Goal: Task Accomplishment & Management: Complete application form

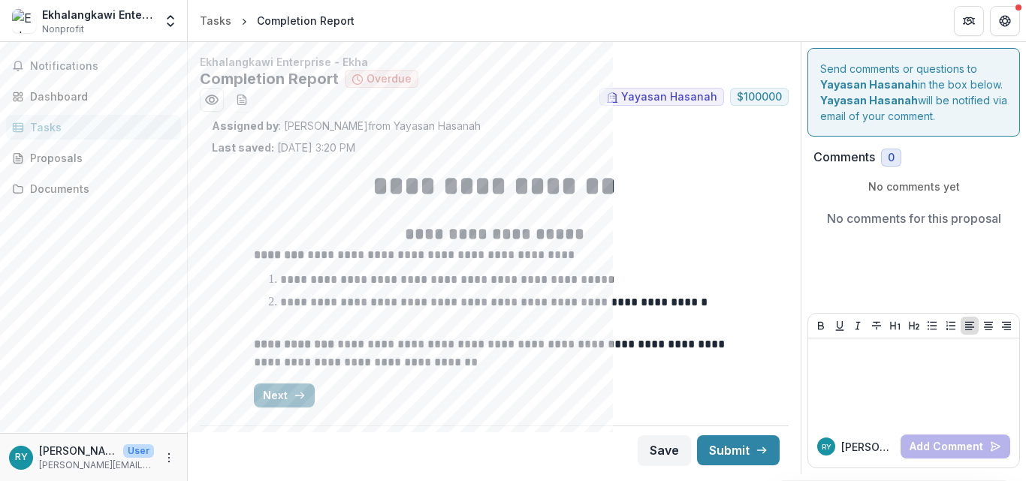
click at [279, 389] on button "Next" at bounding box center [284, 396] width 61 height 24
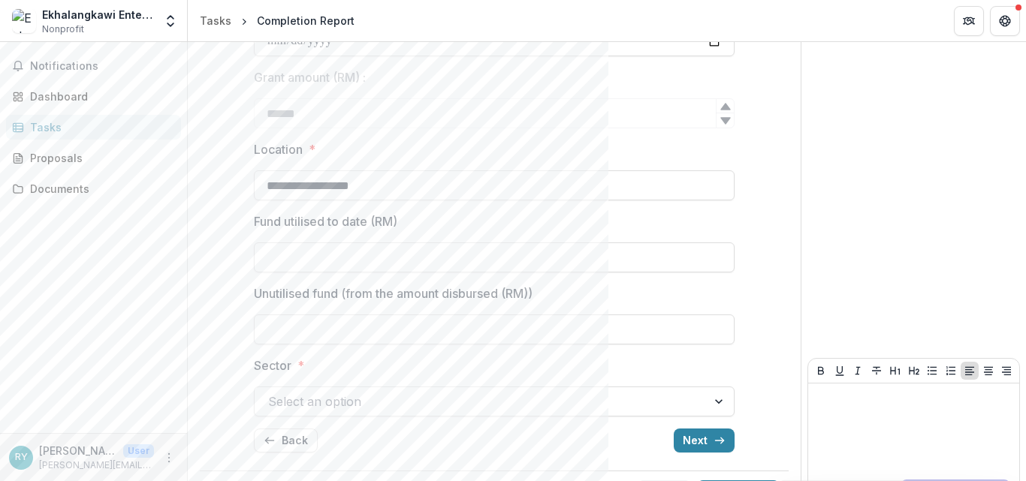
scroll to position [426, 0]
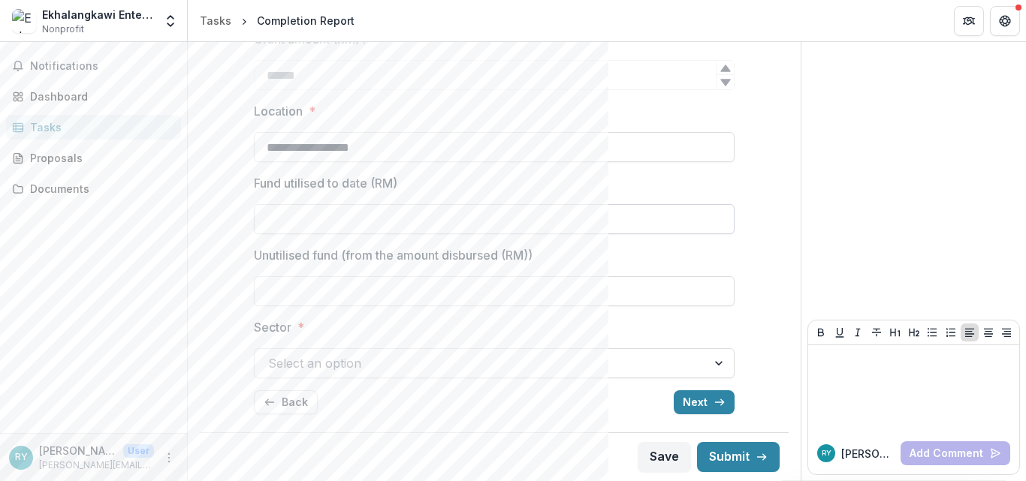
click at [402, 226] on input "Fund utilised to date (RM)" at bounding box center [494, 219] width 481 height 30
type input "**********"
click at [310, 296] on input "Unutilised fund (from the amount disbursed (RM))" at bounding box center [494, 291] width 481 height 30
click at [299, 370] on div at bounding box center [480, 363] width 425 height 21
type input "****"
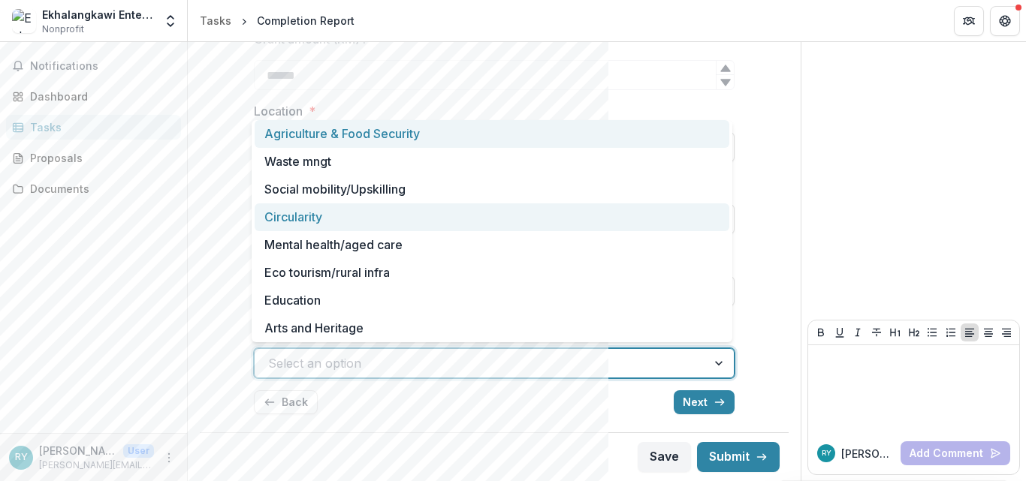
click at [308, 222] on div "Circularity" at bounding box center [492, 217] width 475 height 28
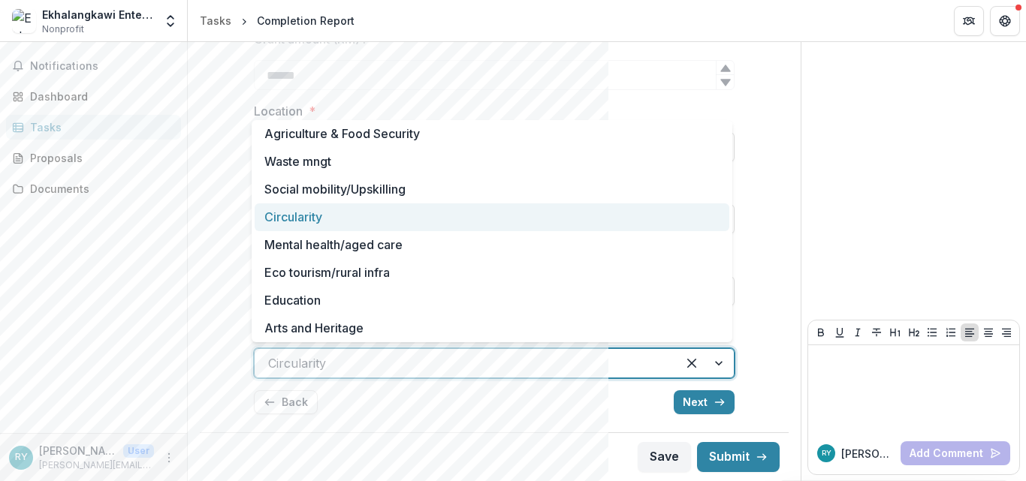
click at [387, 364] on div at bounding box center [465, 363] width 395 height 21
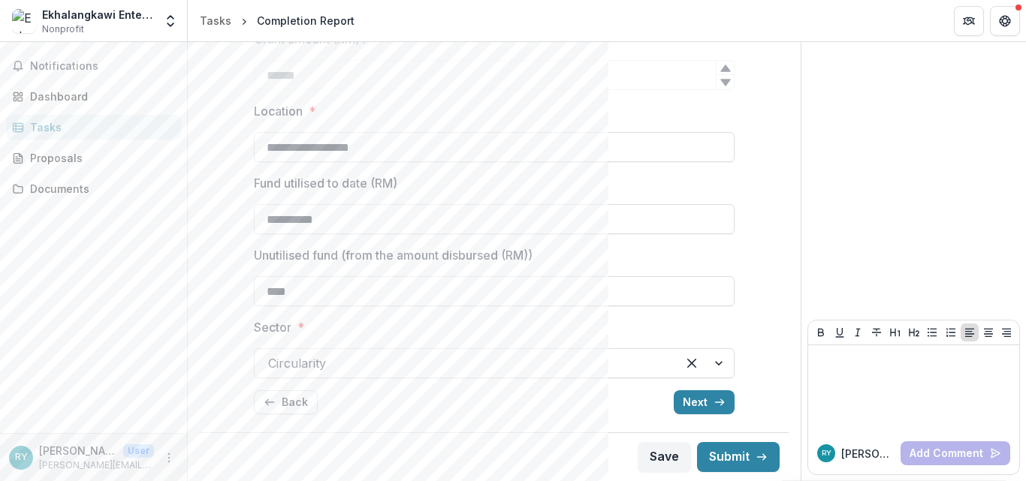
click at [180, 312] on div "Notifications Dashboard Tasks Proposals Documents" at bounding box center [93, 237] width 187 height 391
click at [694, 395] on button "Next" at bounding box center [703, 402] width 61 height 24
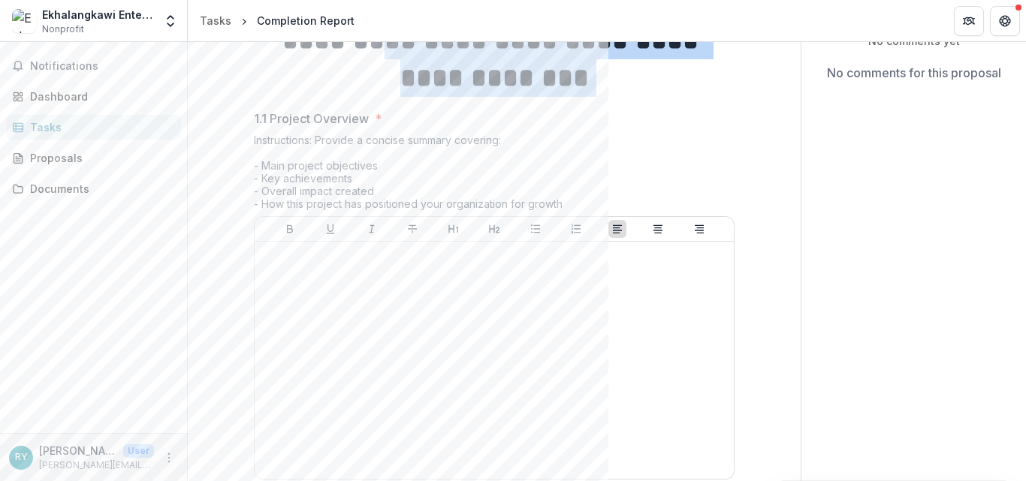
scroll to position [137, 0]
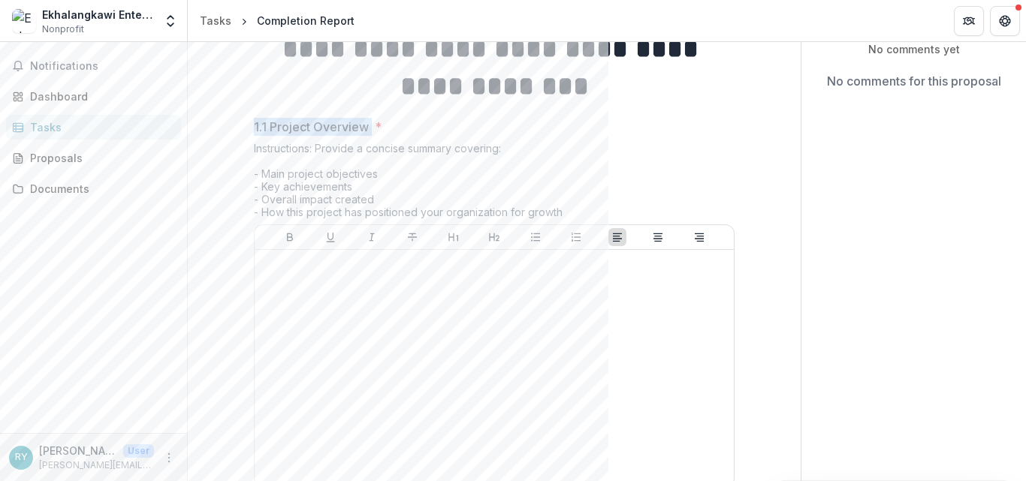
drag, startPoint x: 251, startPoint y: 56, endPoint x: 369, endPoint y: 119, distance: 133.7
copy p "1.1 Project Overview"
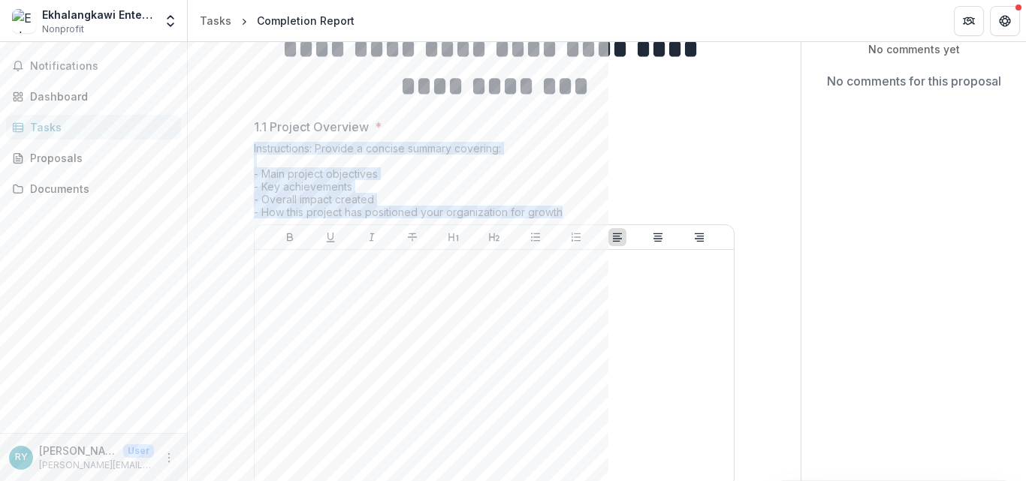
drag, startPoint x: 251, startPoint y: 146, endPoint x: 589, endPoint y: 207, distance: 343.3
copy div "Instructions: Provide a concise summary covering: - Main project objectives - K…"
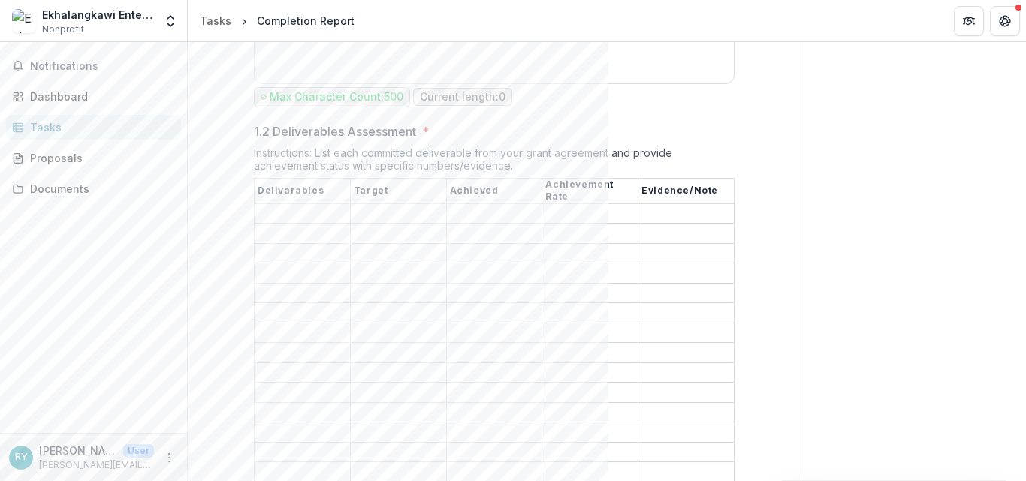
scroll to position [538, 0]
drag, startPoint x: 252, startPoint y: 137, endPoint x: 420, endPoint y: 136, distance: 167.4
click at [420, 136] on label "1.2 Deliverables Assessment *" at bounding box center [490, 135] width 472 height 18
copy p "1.2 Deliverables Assessment"
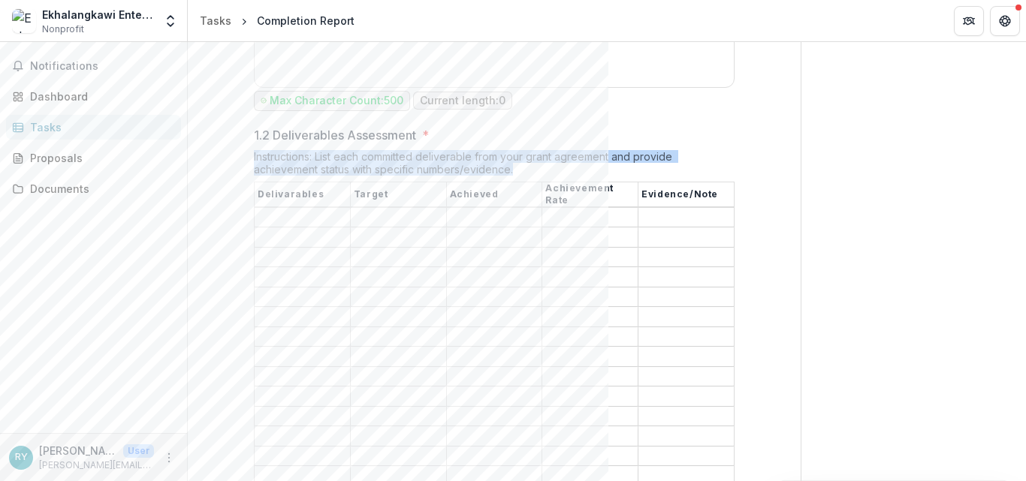
drag, startPoint x: 252, startPoint y: 155, endPoint x: 583, endPoint y: 174, distance: 330.9
click at [583, 174] on div "Instructions: List each committed deliverable from your grant agreement and pro…" at bounding box center [494, 166] width 481 height 32
copy div "Instructions: List each committed deliverable from your grant agreement and pro…"
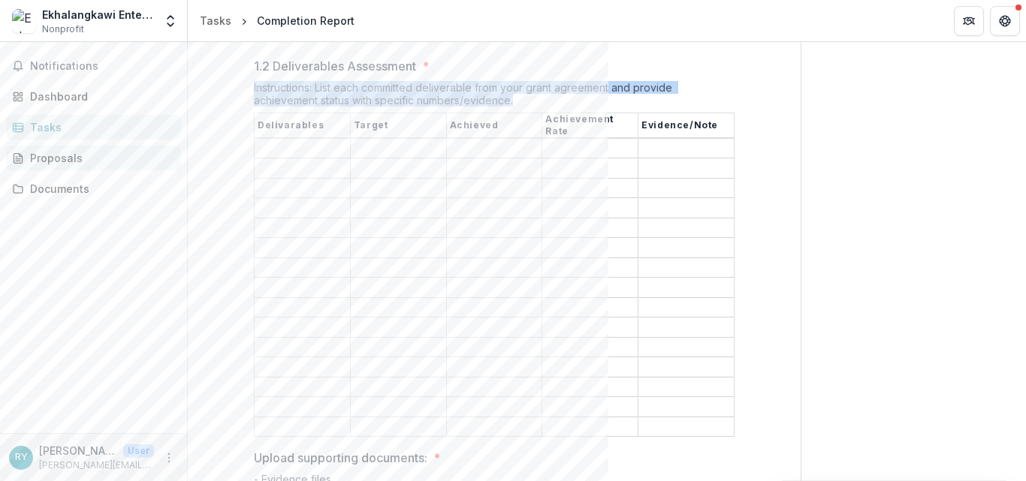
click at [158, 149] on link "Proposals" at bounding box center [93, 158] width 175 height 25
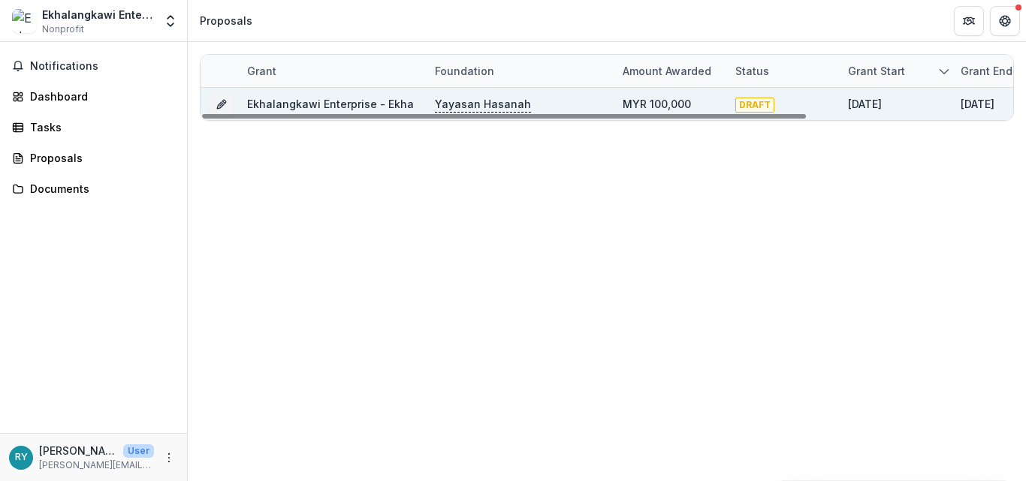
click at [499, 104] on p "Yayasan Hasanah" at bounding box center [483, 104] width 96 height 17
click at [354, 105] on link "Ekhalangkawi Enterprise - Ekha" at bounding box center [330, 104] width 167 height 13
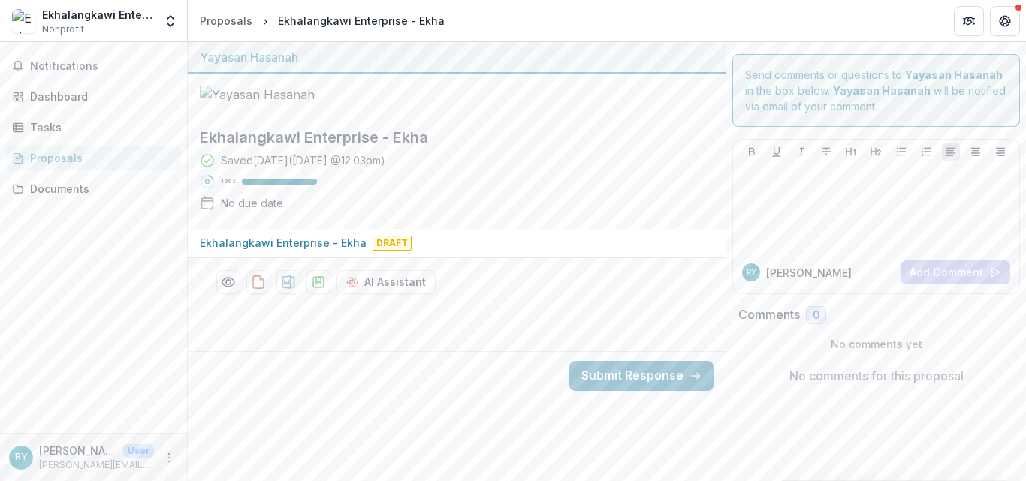
click at [336, 251] on p "Ekhalangkawi Enterprise - Ekha" at bounding box center [283, 243] width 167 height 16
click at [34, 129] on div "Tasks" at bounding box center [99, 127] width 139 height 16
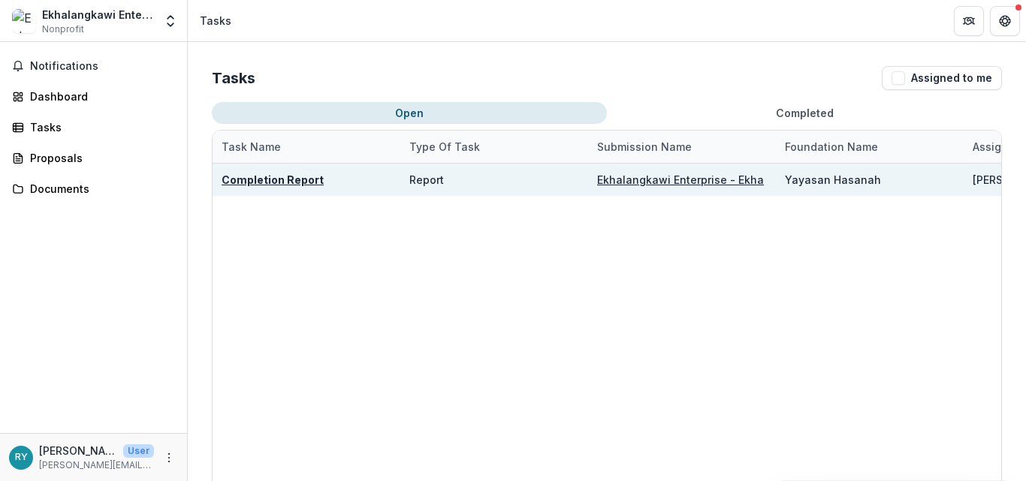
click at [297, 184] on u "Completion Report" at bounding box center [272, 179] width 102 height 13
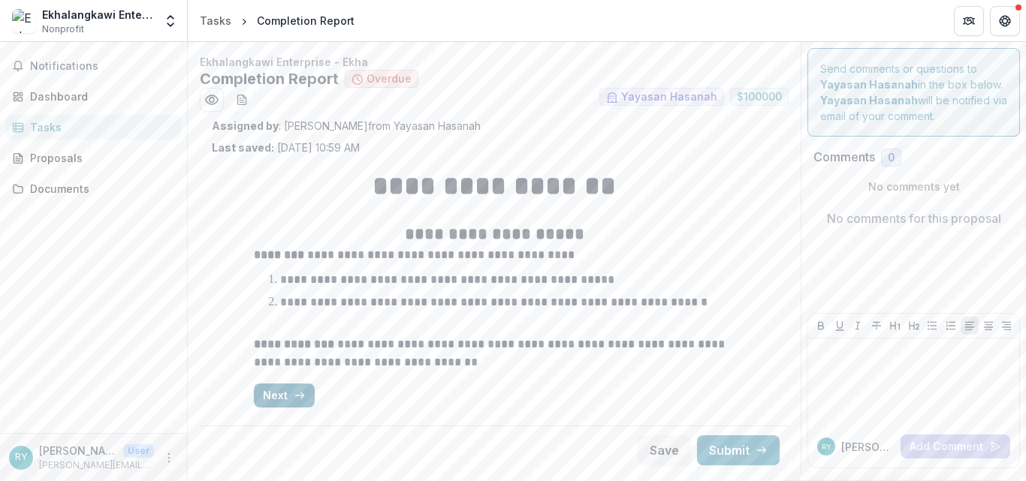
click at [287, 392] on button "Next" at bounding box center [284, 396] width 61 height 24
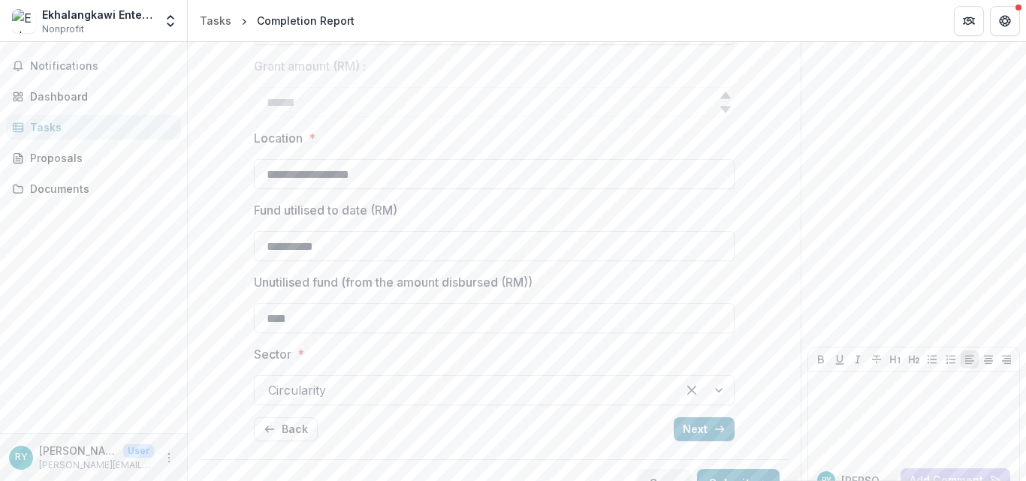
scroll to position [426, 0]
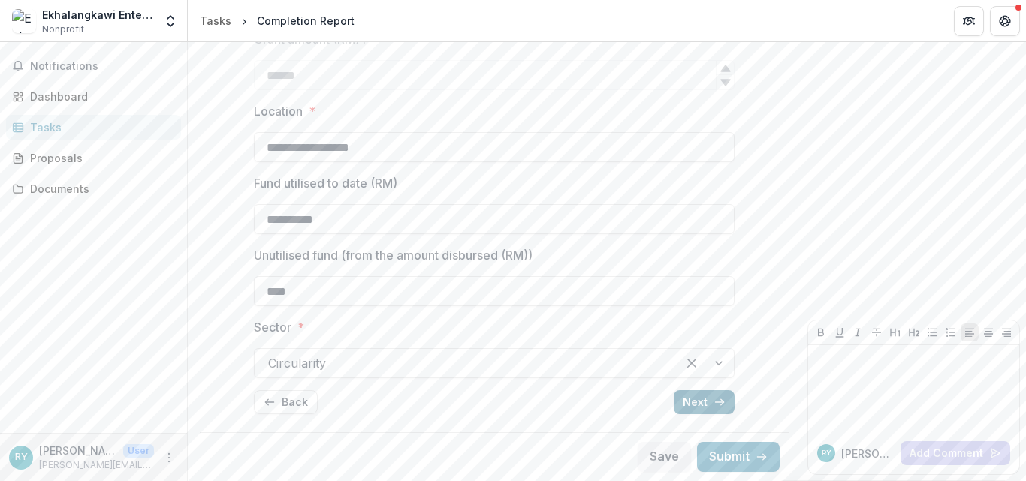
click at [701, 406] on button "Next" at bounding box center [703, 402] width 61 height 24
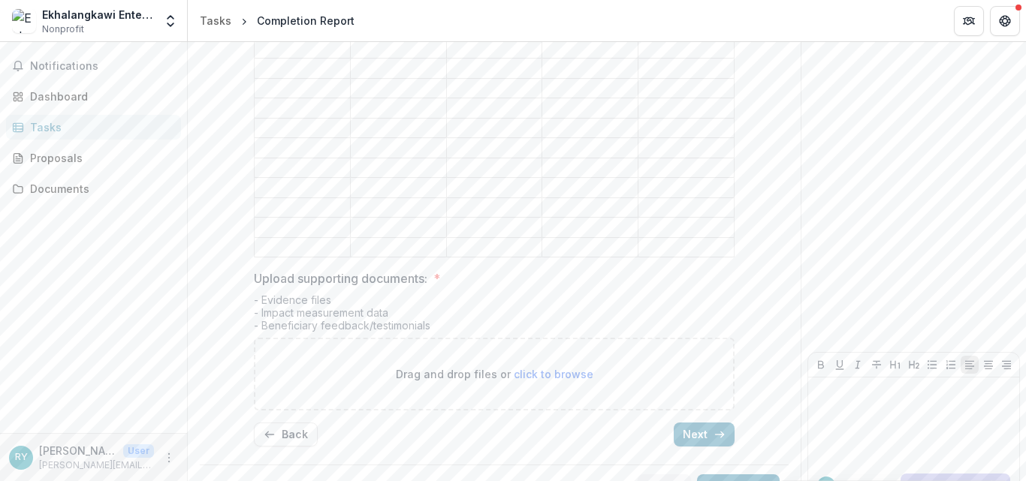
scroll to position [790, 0]
drag, startPoint x: 252, startPoint y: 244, endPoint x: 437, endPoint y: 249, distance: 185.5
click at [437, 266] on label "Upload supporting documents: *" at bounding box center [490, 275] width 472 height 18
copy p "Upload supporting documents:"
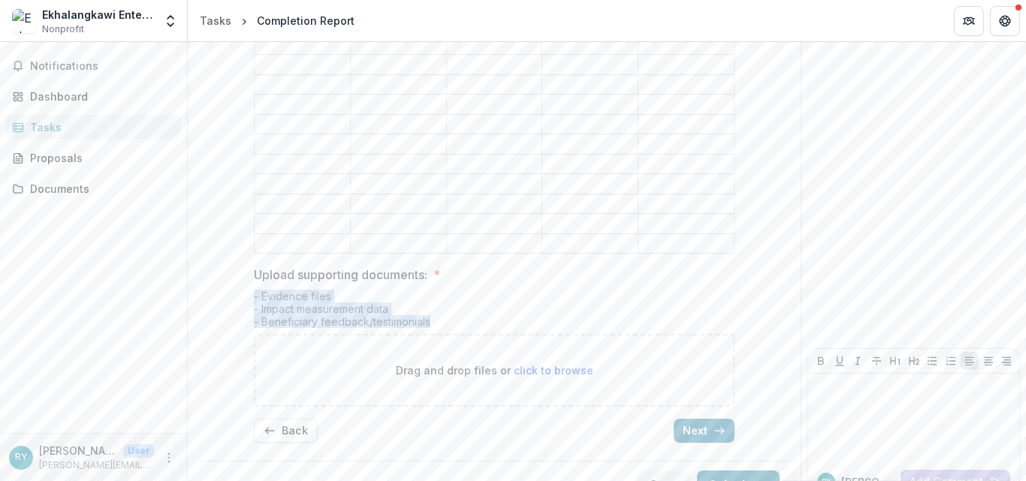
drag, startPoint x: 250, startPoint y: 270, endPoint x: 451, endPoint y: 294, distance: 202.6
copy div "- Evidence files - Impact measurement data - Beneficiary feedback/testimonials"
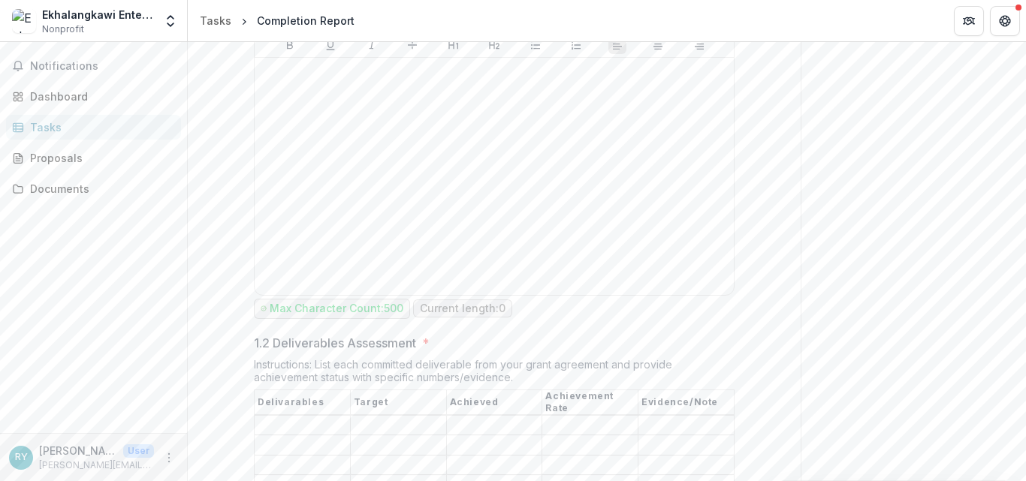
scroll to position [252, 0]
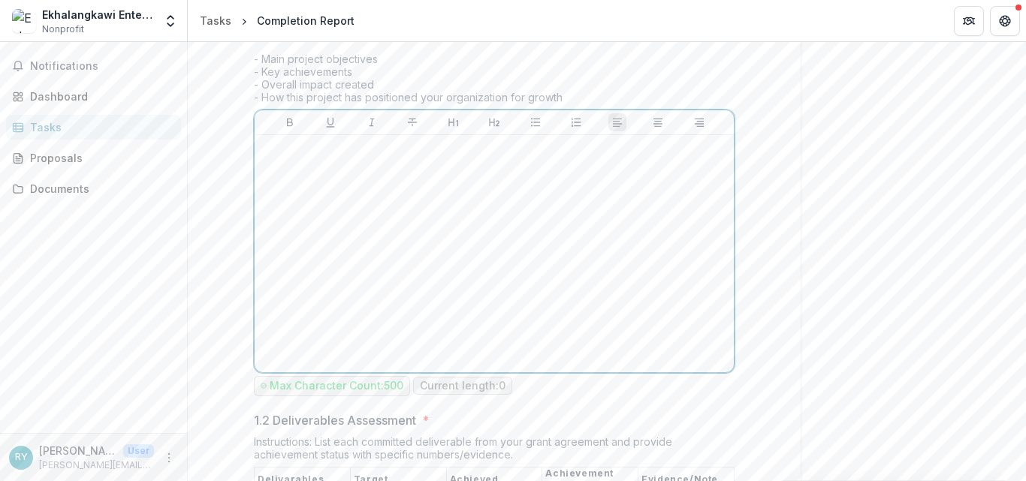
click at [450, 256] on div at bounding box center [494, 253] width 467 height 225
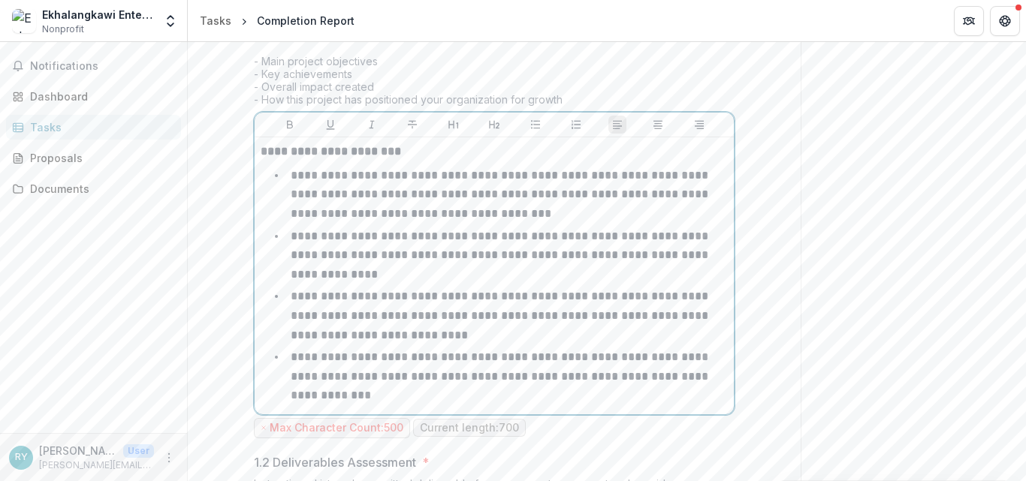
scroll to position [252, 0]
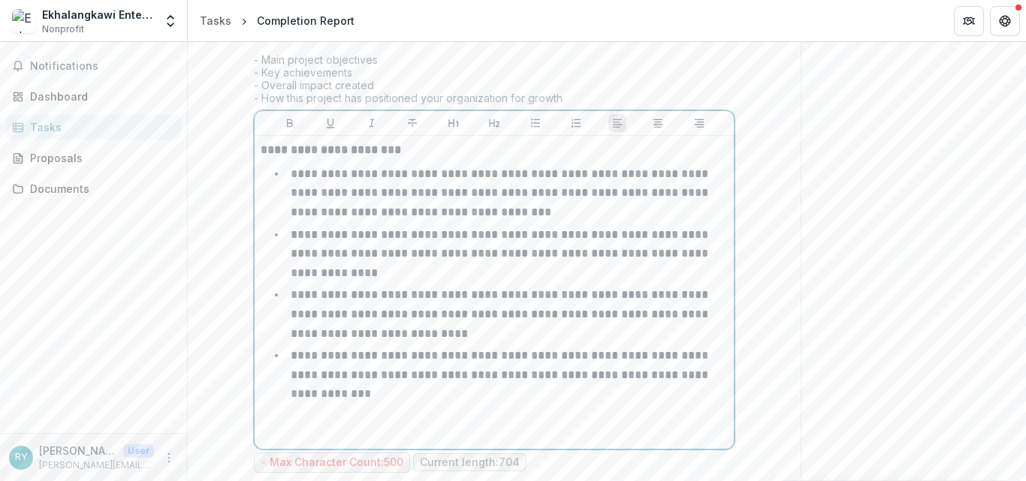
click at [447, 206] on p "**********" at bounding box center [501, 193] width 420 height 50
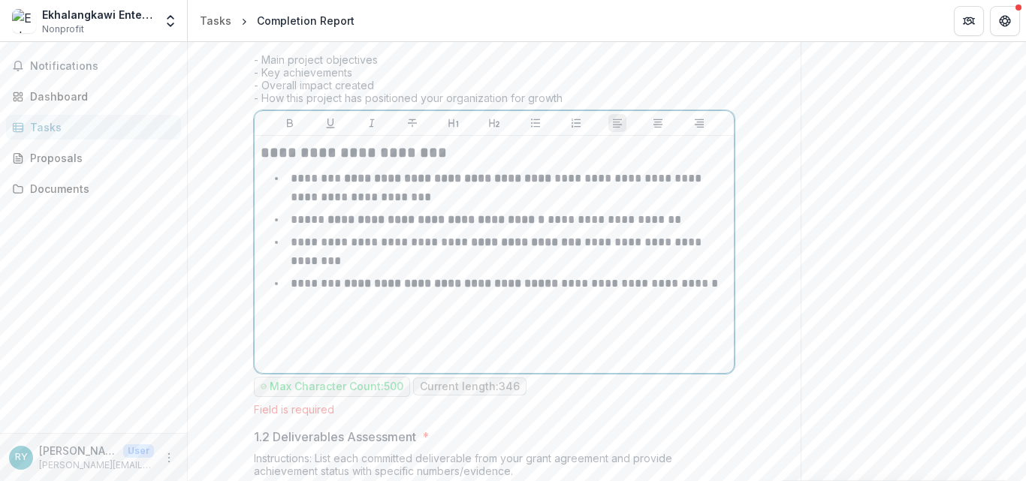
click at [687, 308] on div "**********" at bounding box center [494, 254] width 467 height 225
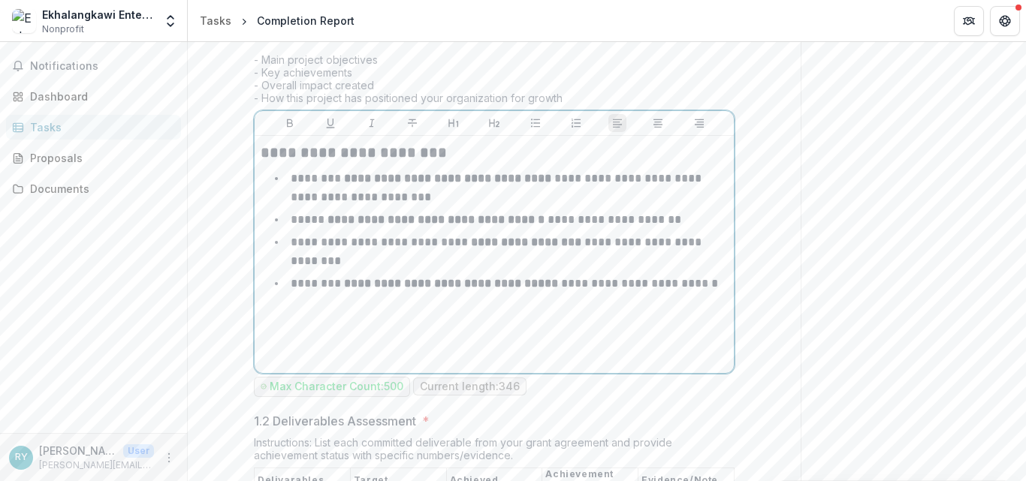
click at [303, 340] on div "**********" at bounding box center [494, 254] width 467 height 225
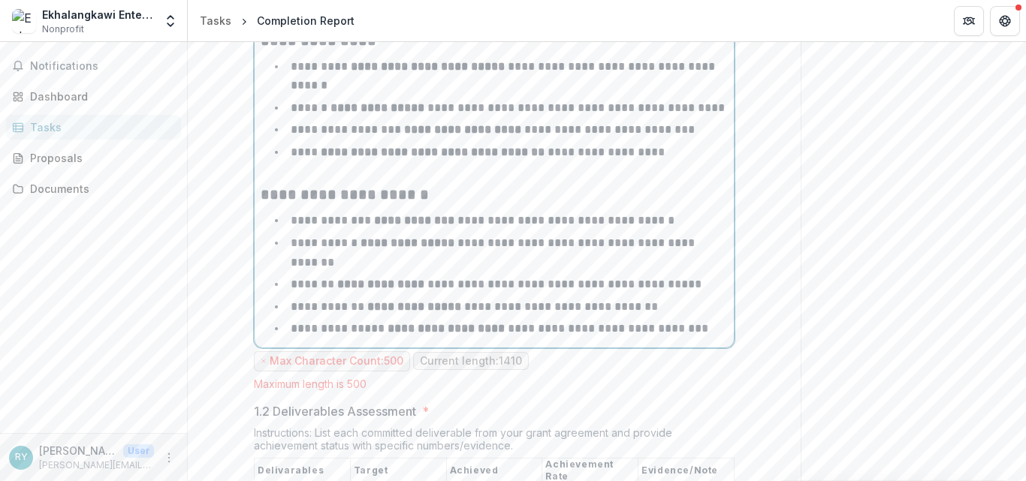
scroll to position [735, 0]
click at [781, 333] on div "**********" at bounding box center [494, 182] width 589 height 1599
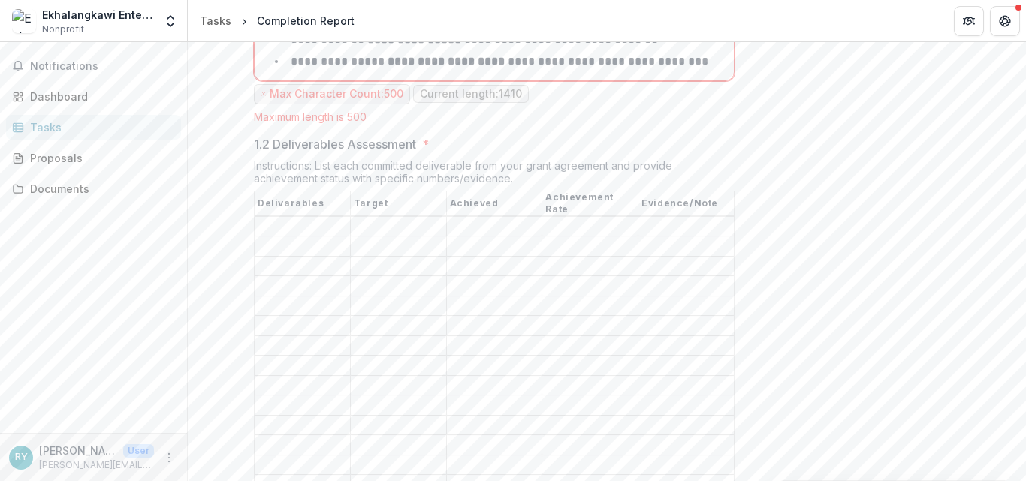
scroll to position [1002, 0]
click at [403, 217] on input "1.2 Deliverables Assessment *" at bounding box center [398, 226] width 95 height 18
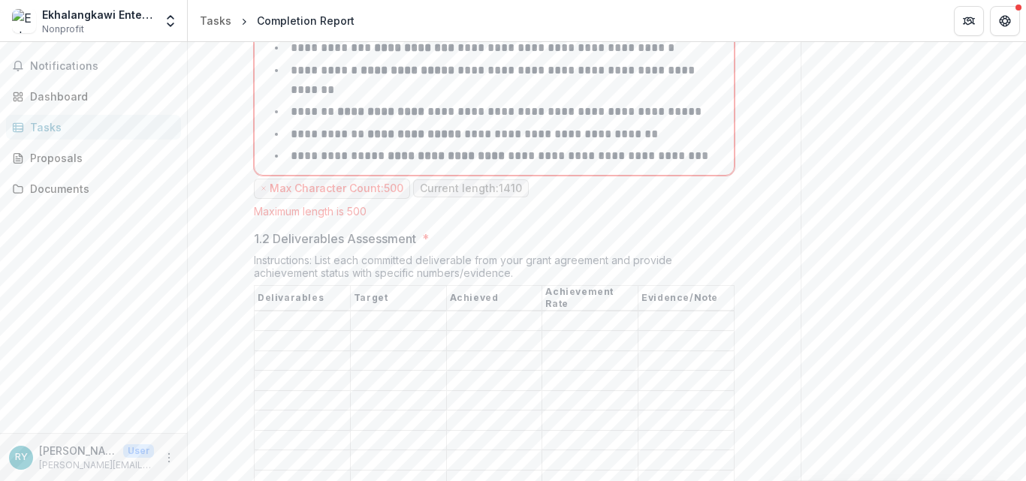
scroll to position [827, 0]
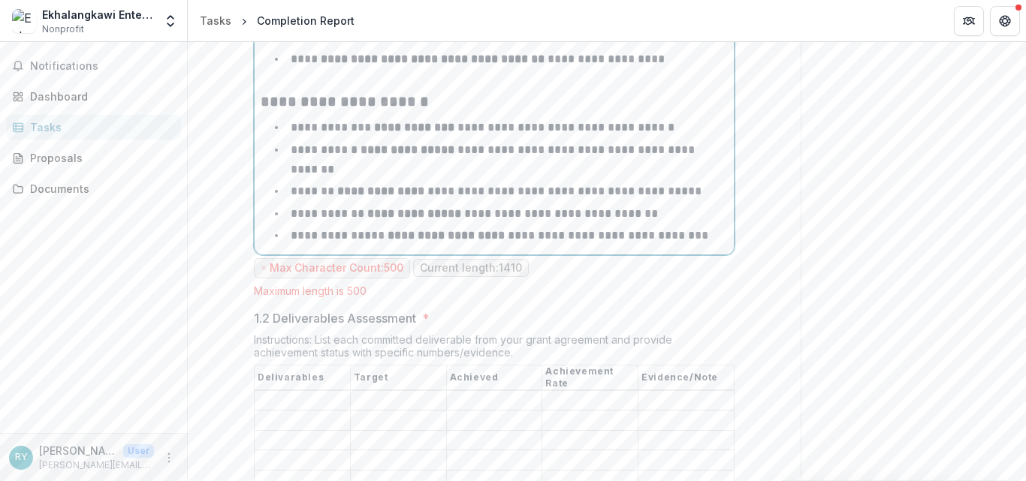
click at [432, 122] on strong "**********" at bounding box center [414, 127] width 80 height 11
click at [419, 122] on strong "**********" at bounding box center [414, 127] width 80 height 11
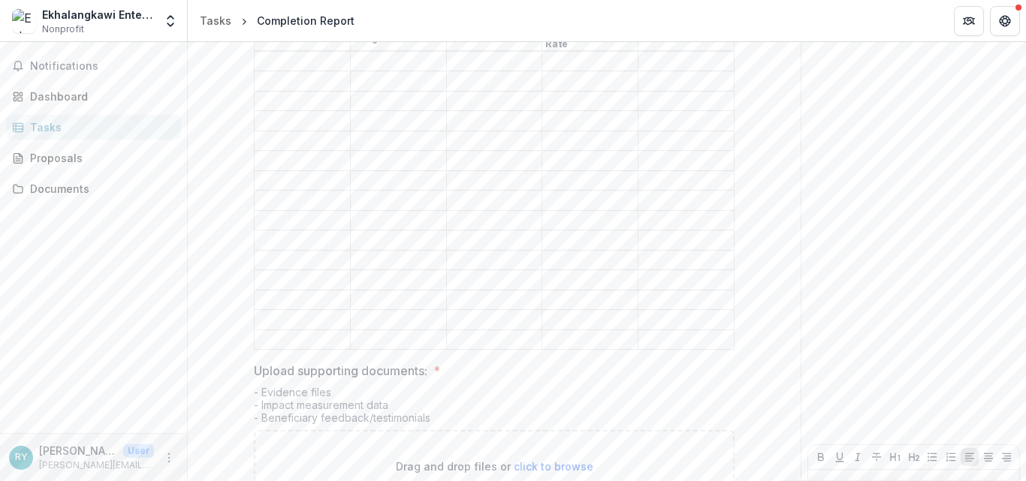
scroll to position [1224, 0]
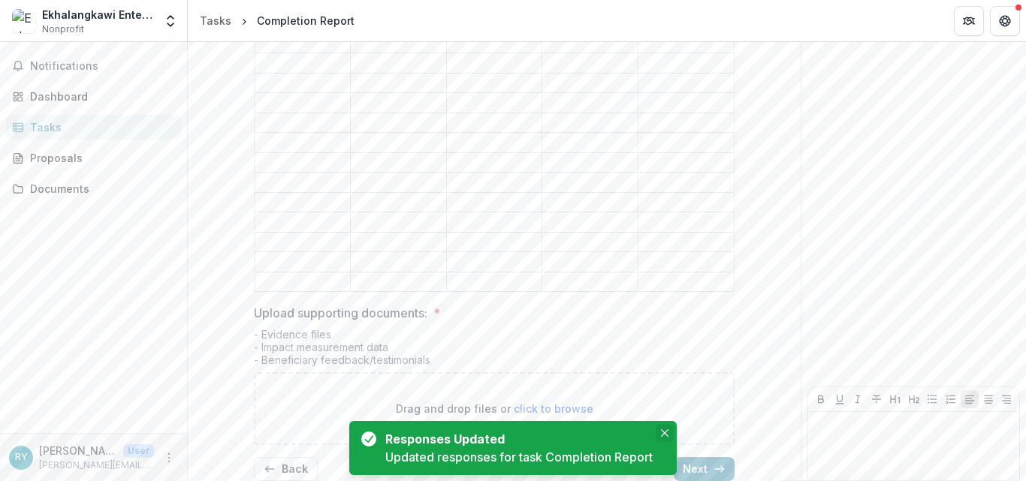
click at [662, 431] on icon "Close" at bounding box center [665, 433] width 8 height 8
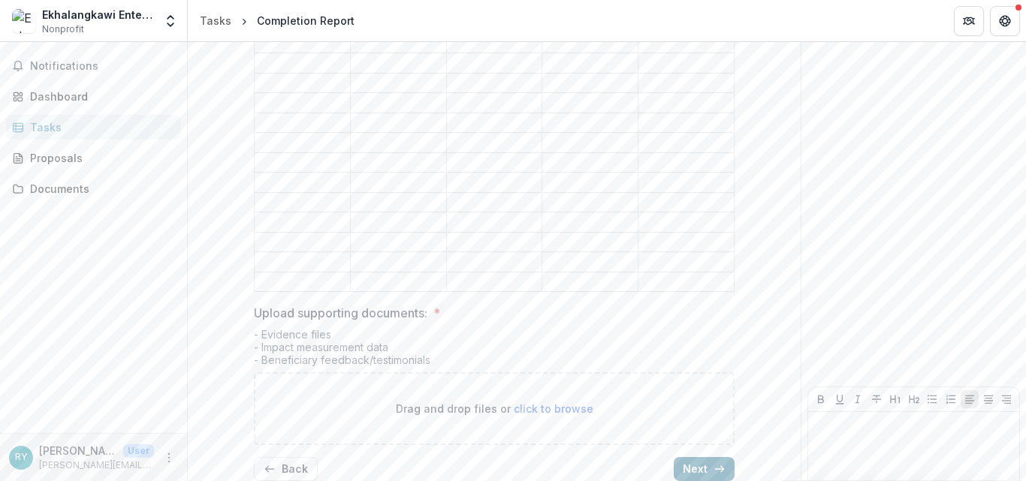
click at [683, 457] on button "Next" at bounding box center [703, 469] width 61 height 24
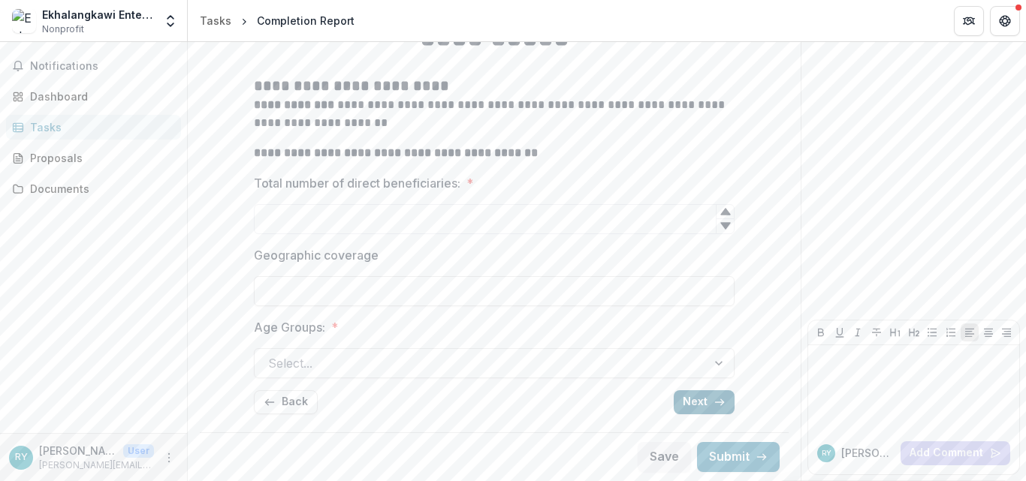
scroll to position [186, 0]
click at [400, 215] on input "Total number of direct beneficiaries: *" at bounding box center [494, 219] width 481 height 30
click at [728, 215] on icon at bounding box center [725, 212] width 10 height 7
type input "*"
click at [726, 221] on icon at bounding box center [725, 226] width 12 height 12
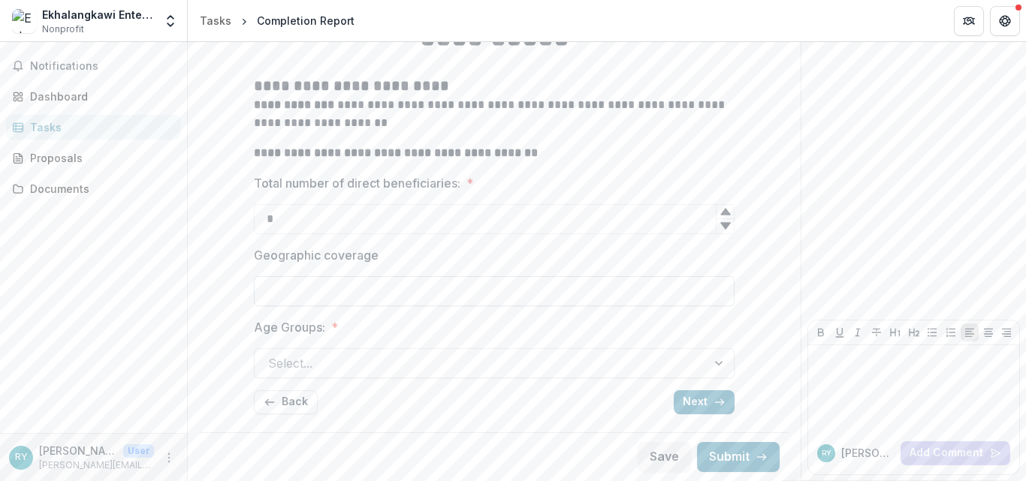
click at [554, 281] on input "Geographic coverage" at bounding box center [494, 291] width 481 height 30
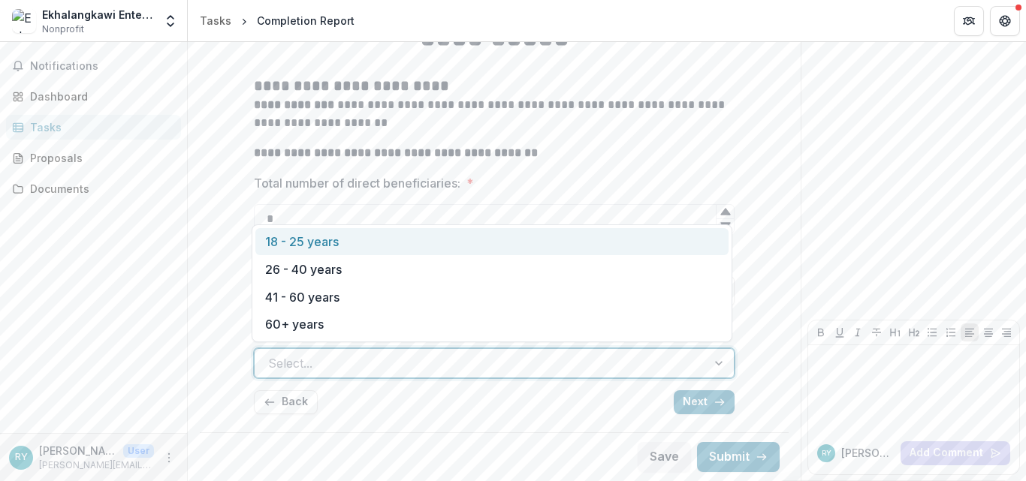
click at [346, 366] on div at bounding box center [480, 363] width 425 height 21
click at [323, 247] on div "18 - 25 years" at bounding box center [491, 242] width 473 height 28
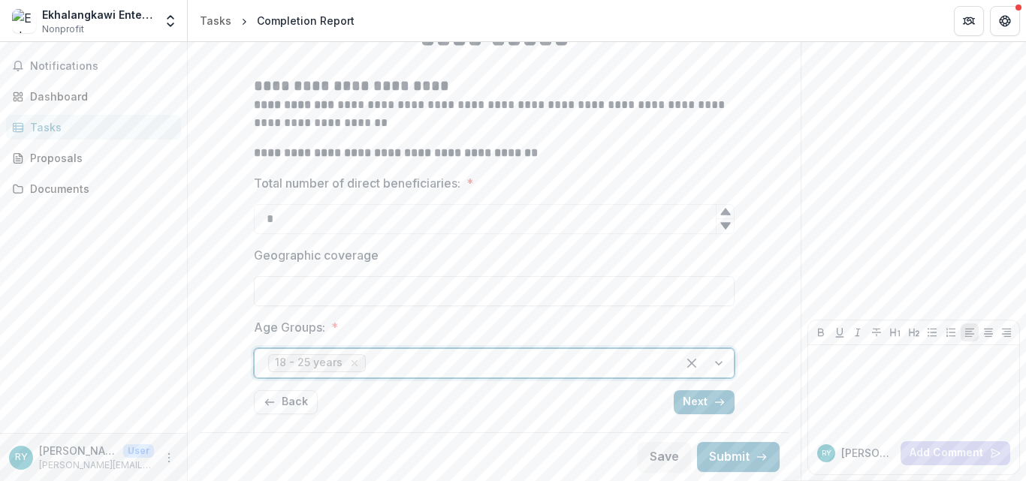
click at [718, 365] on div at bounding box center [704, 363] width 57 height 29
click at [548, 357] on div at bounding box center [516, 363] width 294 height 21
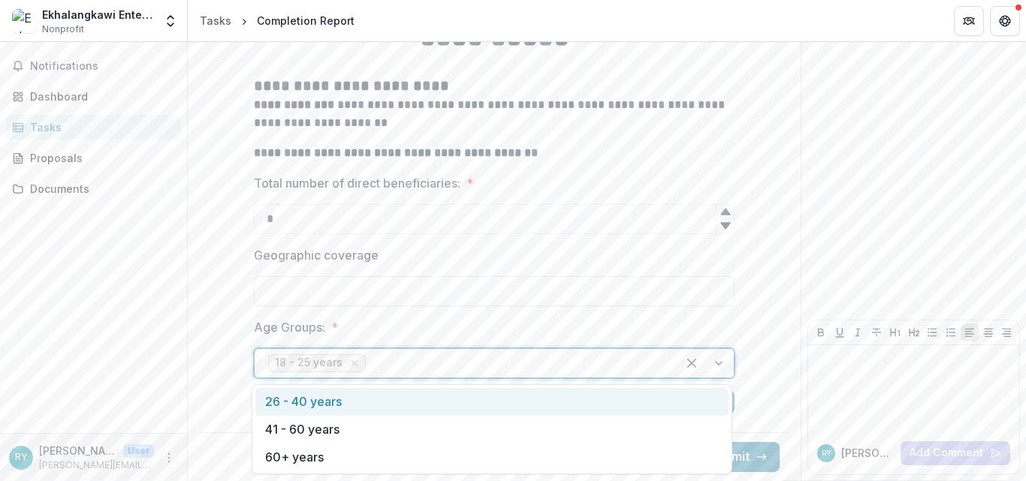
click at [714, 362] on div at bounding box center [704, 363] width 57 height 29
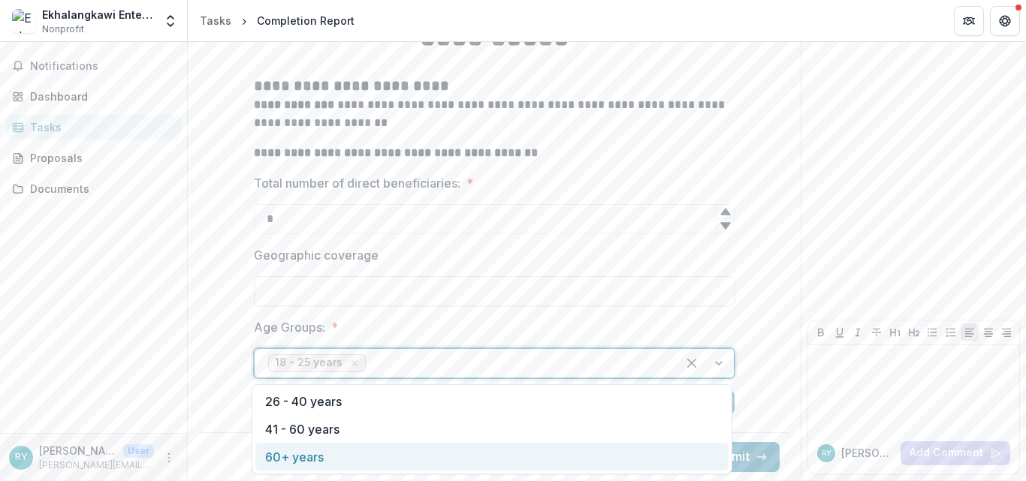
click at [450, 459] on div "60+ years" at bounding box center [491, 457] width 473 height 28
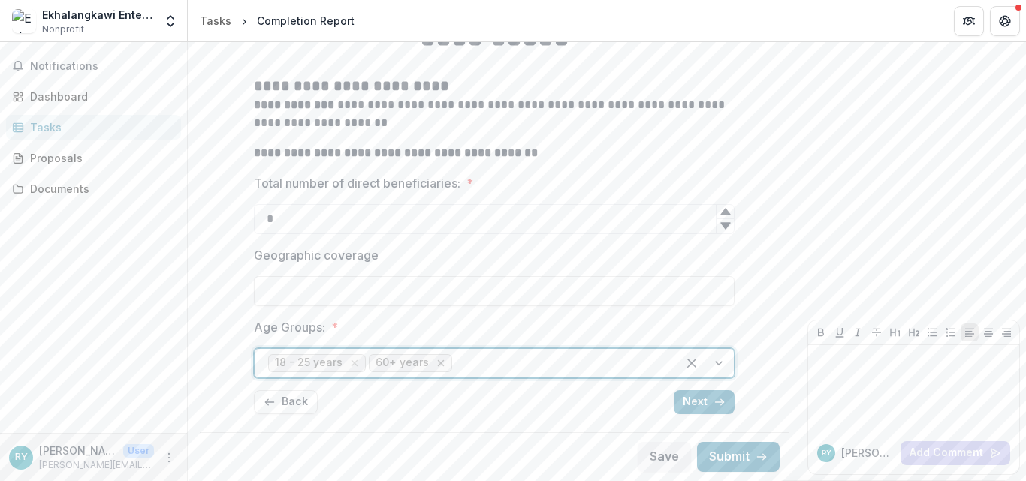
click at [435, 362] on icon "Remove 60+ years" at bounding box center [441, 363] width 12 height 12
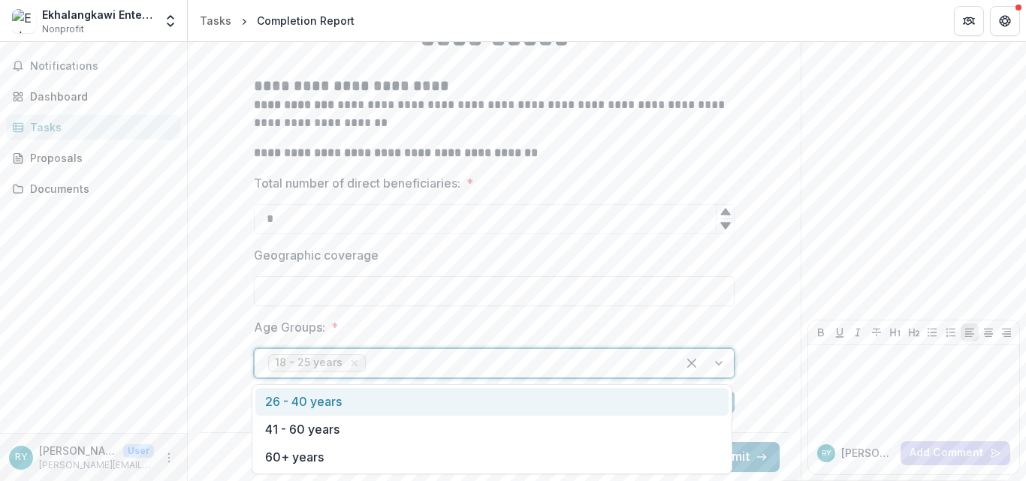
click at [717, 363] on div at bounding box center [704, 363] width 57 height 29
click at [431, 403] on div "26 - 40 years" at bounding box center [491, 402] width 473 height 28
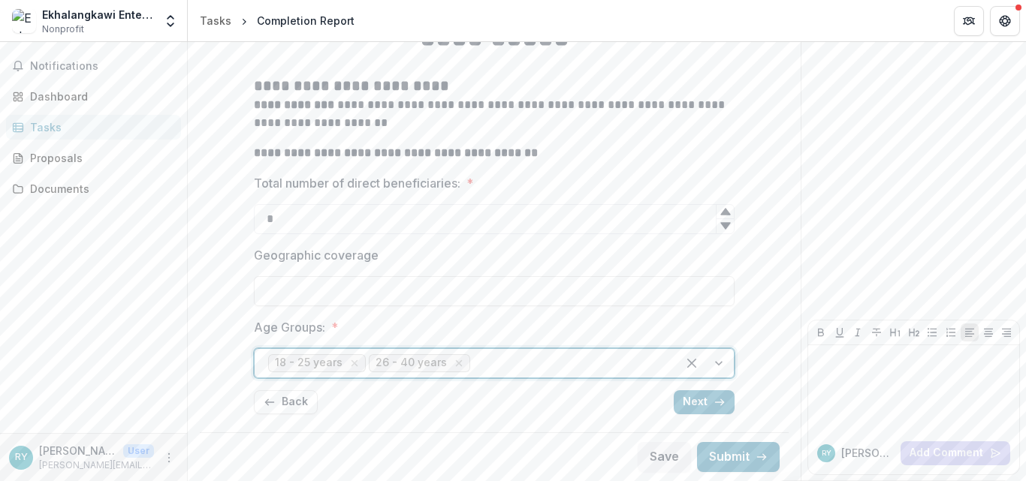
click at [716, 364] on div at bounding box center [704, 363] width 57 height 29
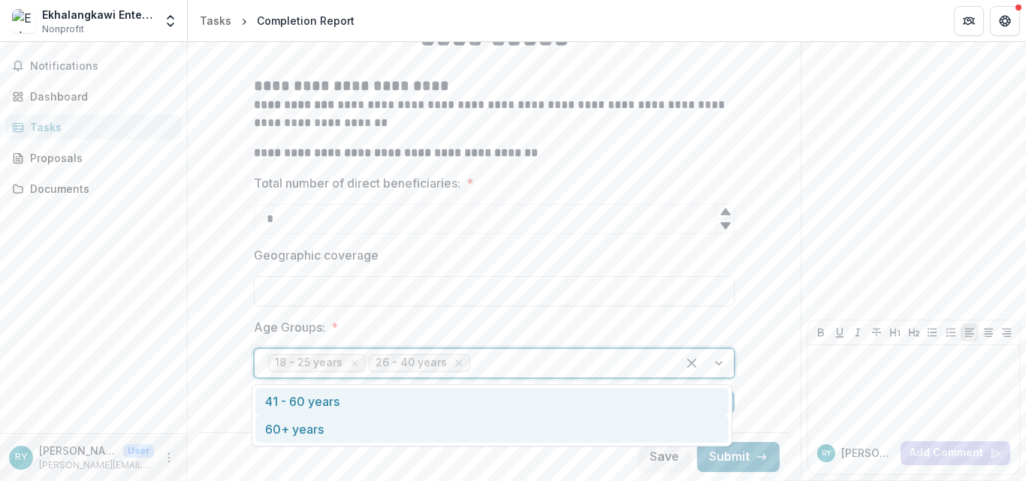
click at [442, 428] on div "60+ years" at bounding box center [491, 430] width 473 height 28
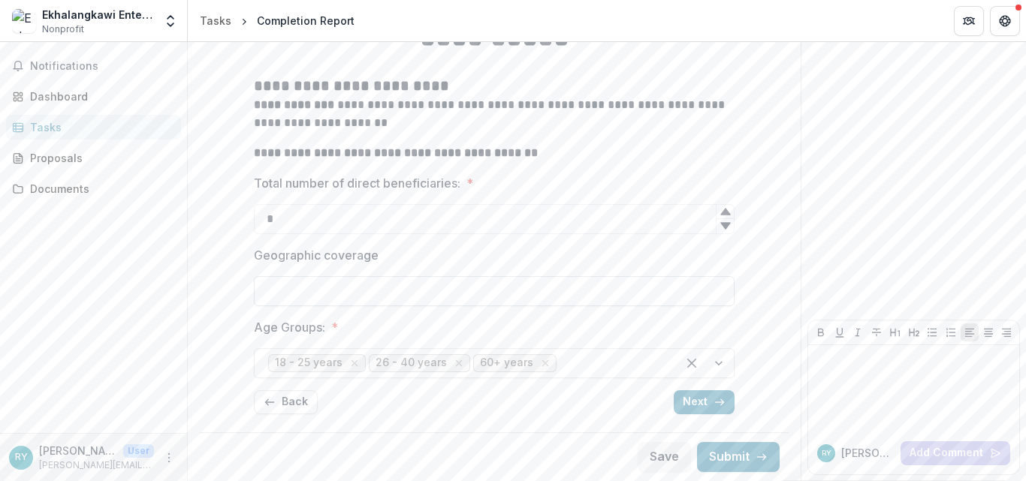
click at [325, 279] on input "Geographic coverage" at bounding box center [494, 291] width 481 height 30
type input "**********"
click at [225, 132] on div "**********" at bounding box center [494, 197] width 565 height 457
click at [682, 393] on button "Next" at bounding box center [703, 402] width 61 height 24
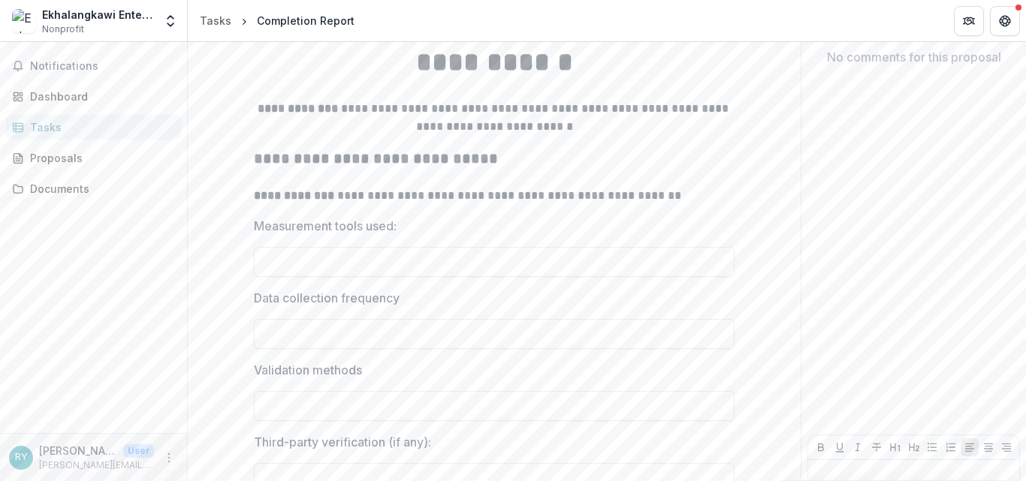
scroll to position [161, 0]
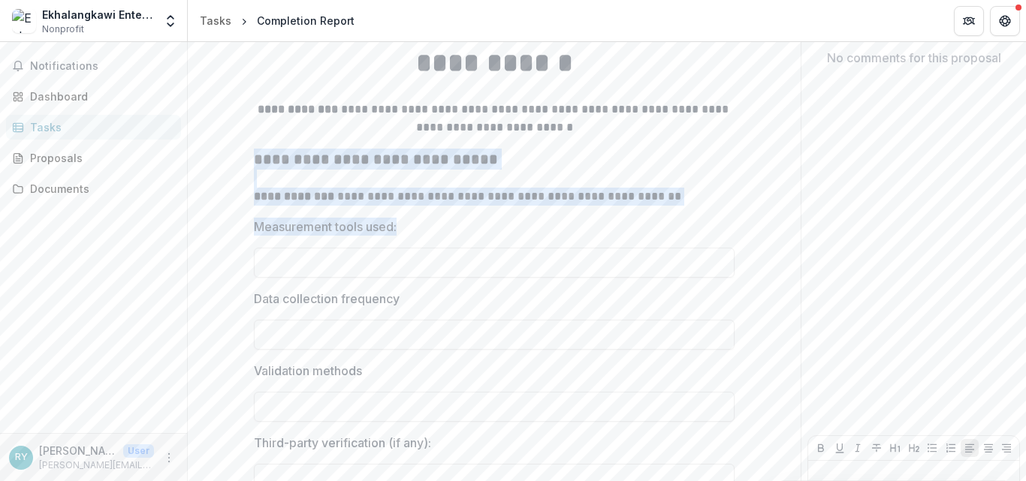
drag, startPoint x: 251, startPoint y: 160, endPoint x: 442, endPoint y: 233, distance: 204.8
click at [442, 233] on div "**********" at bounding box center [494, 268] width 505 height 547
copy div "**********"
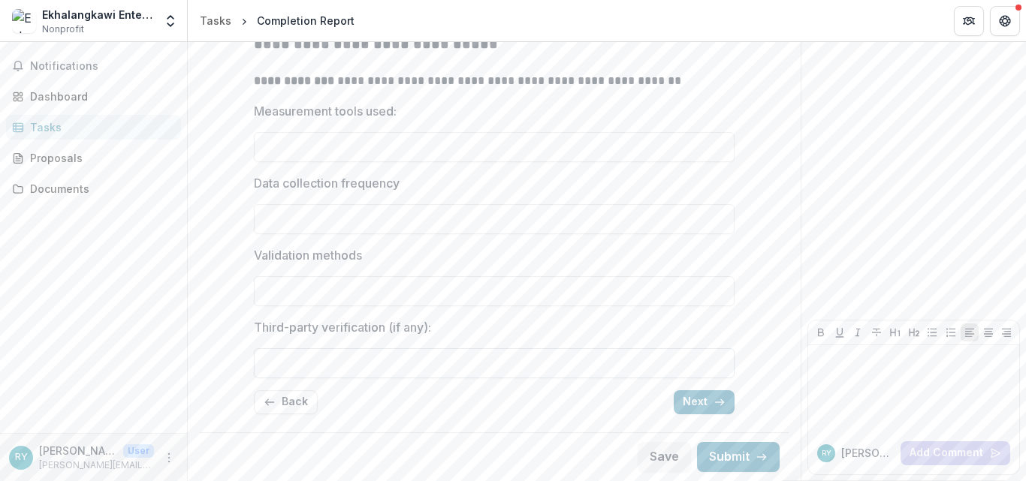
click at [336, 370] on input "Third-party verification (if any):" at bounding box center [494, 363] width 481 height 30
click at [692, 399] on button "Next" at bounding box center [703, 402] width 61 height 24
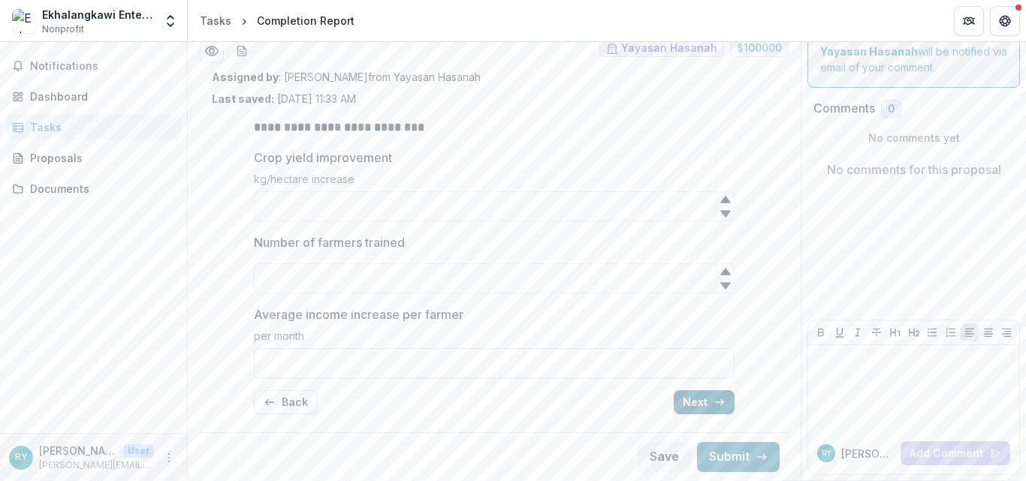
scroll to position [49, 0]
click at [676, 395] on button "Next" at bounding box center [703, 402] width 61 height 24
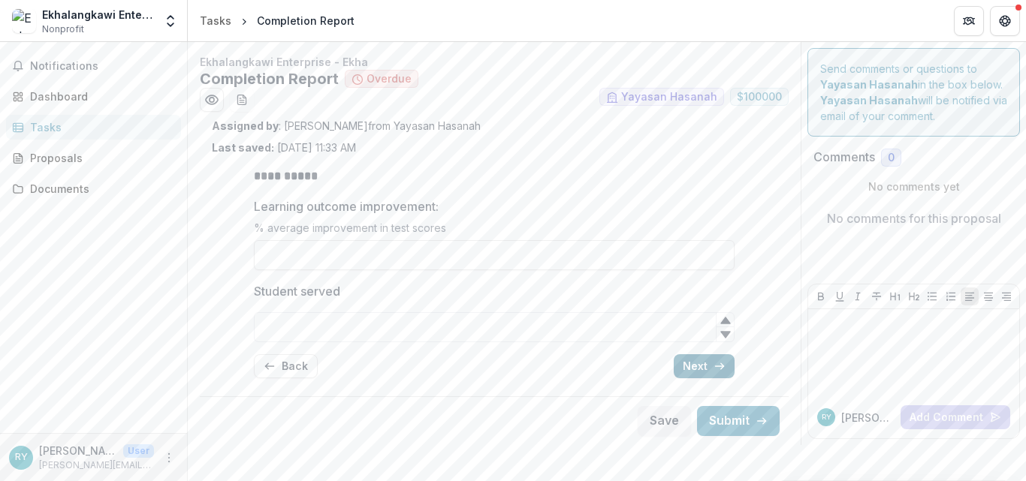
click at [676, 395] on div "**********" at bounding box center [494, 249] width 613 height 391
click at [694, 365] on button "Next" at bounding box center [703, 366] width 61 height 24
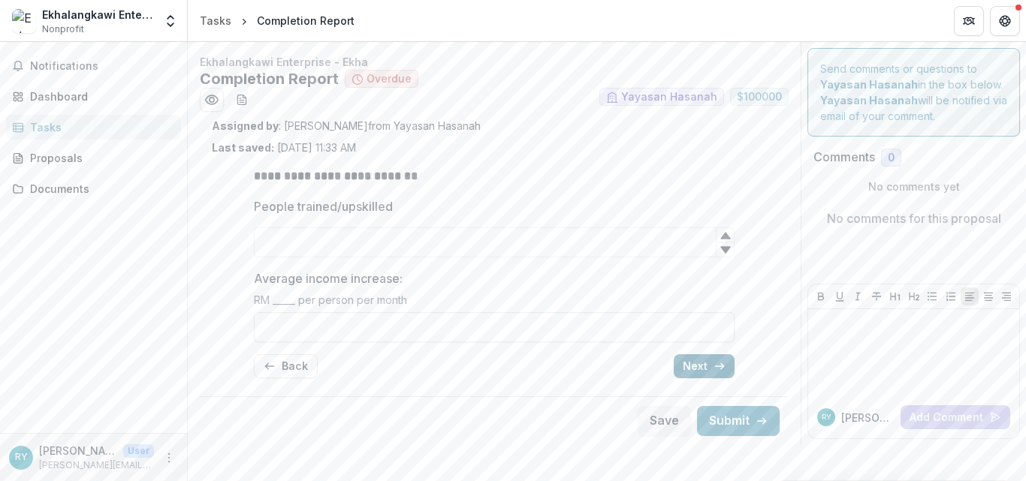
click at [694, 365] on button "Next" at bounding box center [703, 366] width 61 height 24
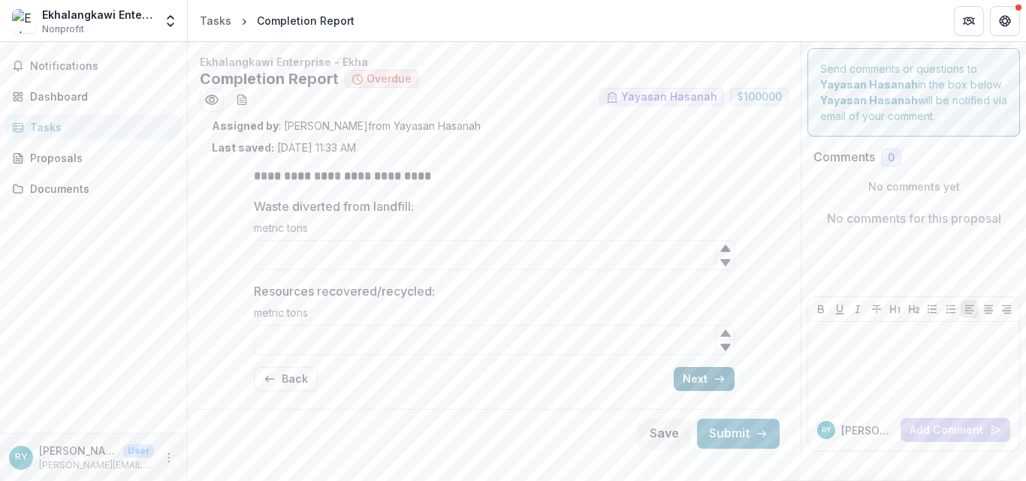
click at [694, 365] on div "**********" at bounding box center [494, 279] width 481 height 248
click at [692, 372] on button "Next" at bounding box center [703, 379] width 61 height 24
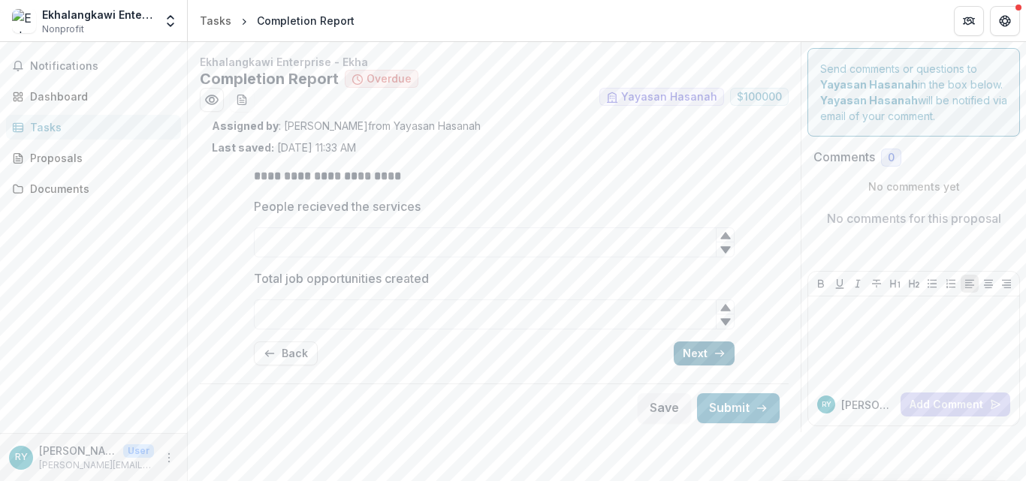
click at [688, 351] on button "Next" at bounding box center [703, 354] width 61 height 24
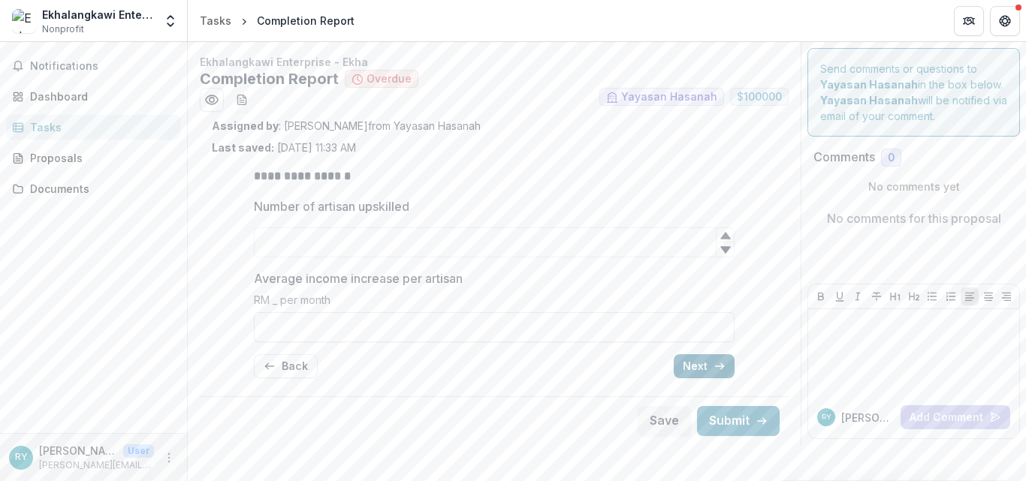
click at [688, 360] on button "Next" at bounding box center [703, 366] width 61 height 24
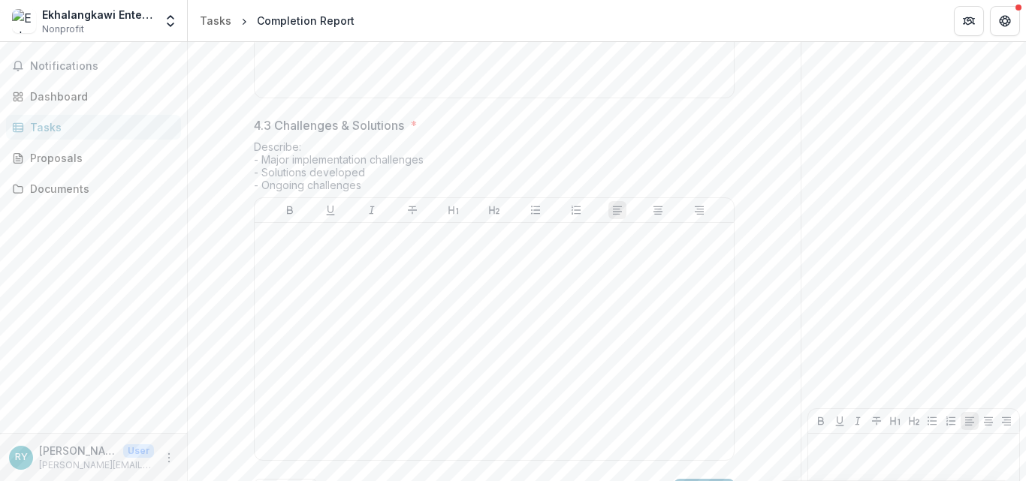
scroll to position [971, 0]
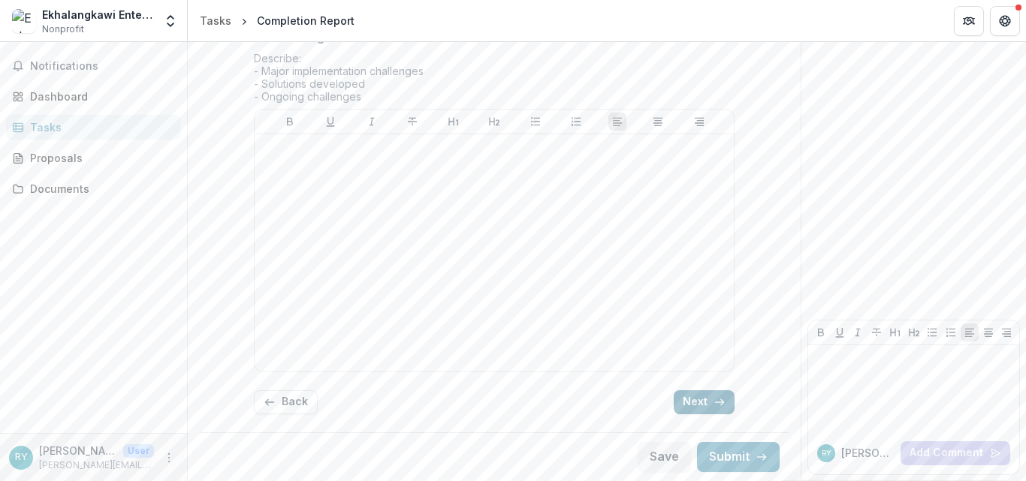
click at [689, 405] on button "Next" at bounding box center [703, 402] width 61 height 24
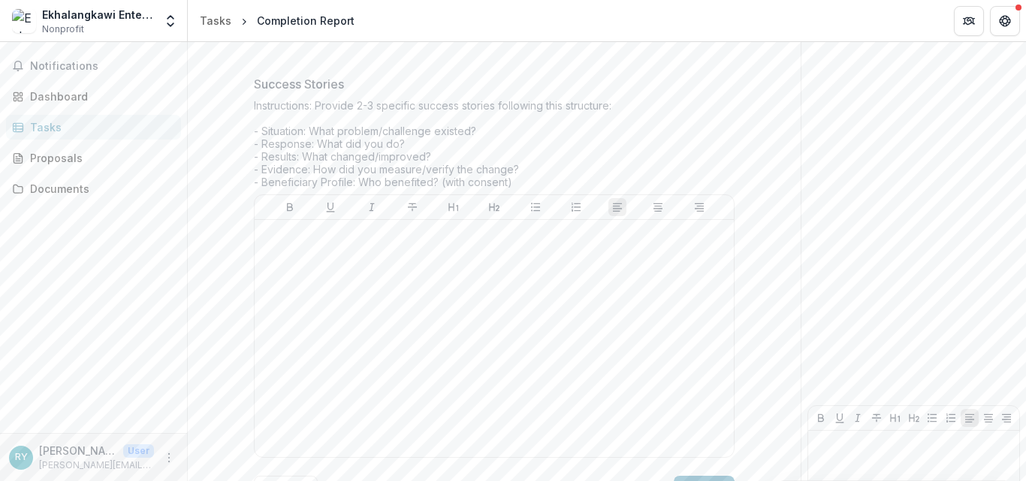
scroll to position [287, 0]
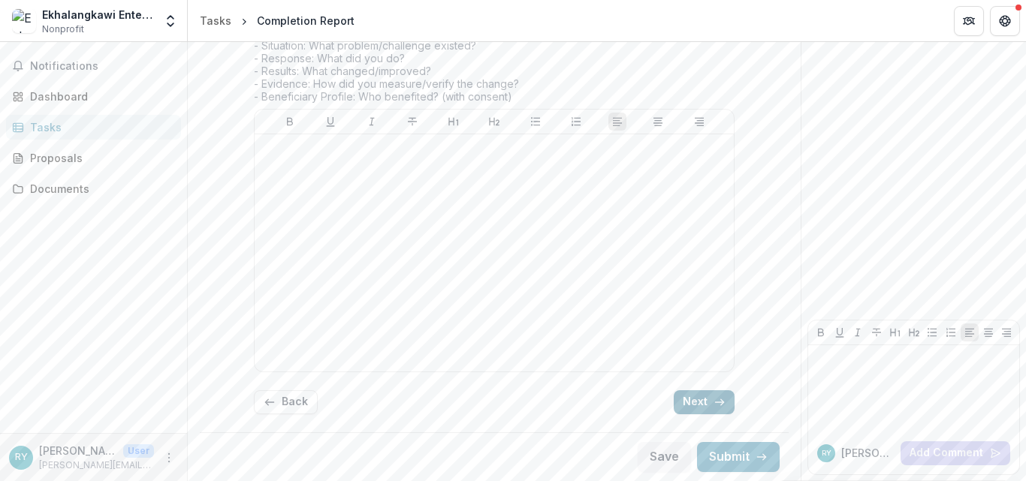
click at [682, 401] on button "Next" at bounding box center [703, 402] width 61 height 24
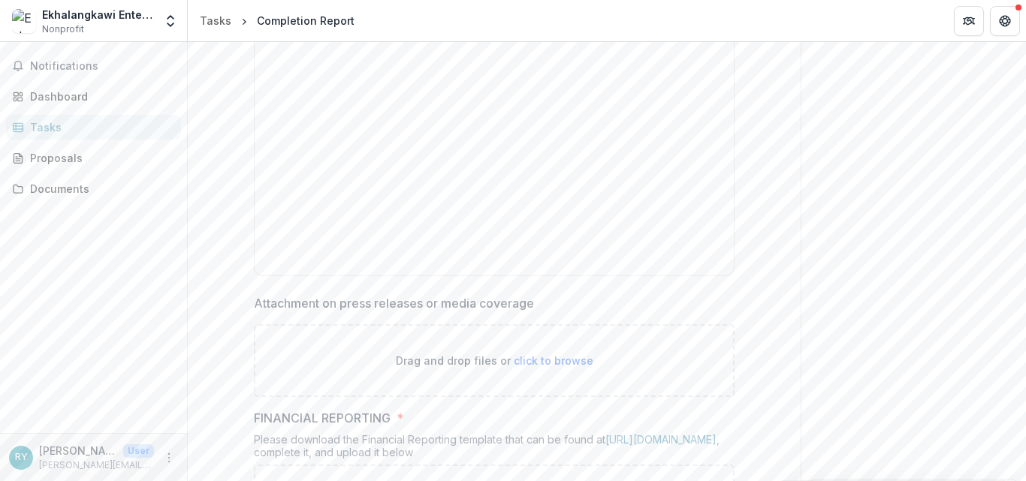
scroll to position [459, 0]
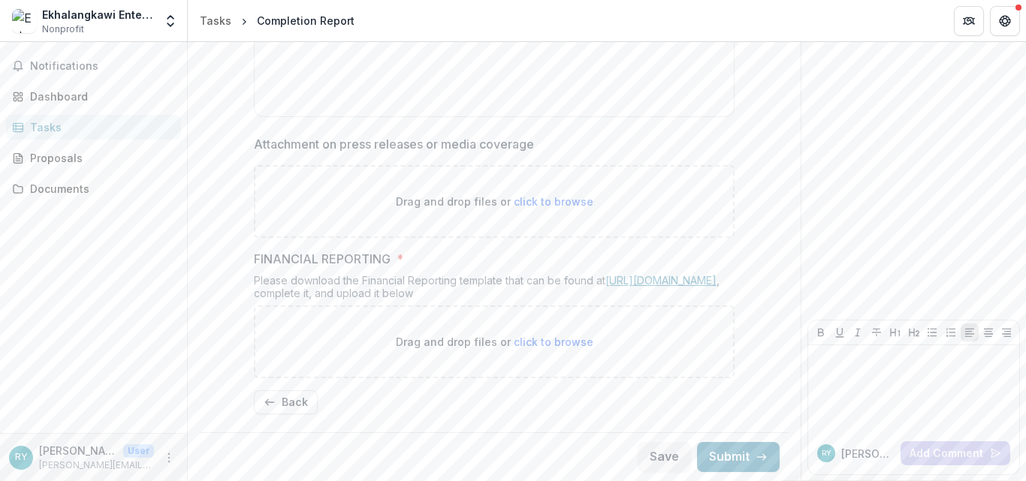
click at [605, 281] on link "[URL][DOMAIN_NAME]" at bounding box center [660, 280] width 111 height 13
click at [605, 279] on link "[URL][DOMAIN_NAME]" at bounding box center [660, 280] width 111 height 13
click at [605, 280] on link "[URL][DOMAIN_NAME]" at bounding box center [660, 280] width 111 height 13
click at [859, 290] on div "Send comments or questions to Yayasan Hasanah in the box below. Yayasan Hasanah…" at bounding box center [913, 38] width 224 height 885
click at [862, 384] on div at bounding box center [913, 388] width 199 height 75
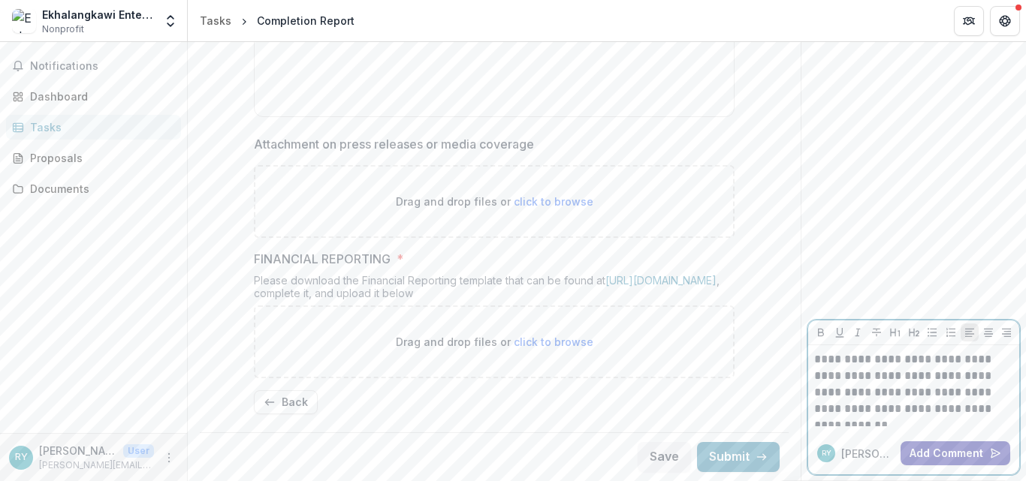
click at [956, 447] on button "Add Comment" at bounding box center [955, 453] width 110 height 24
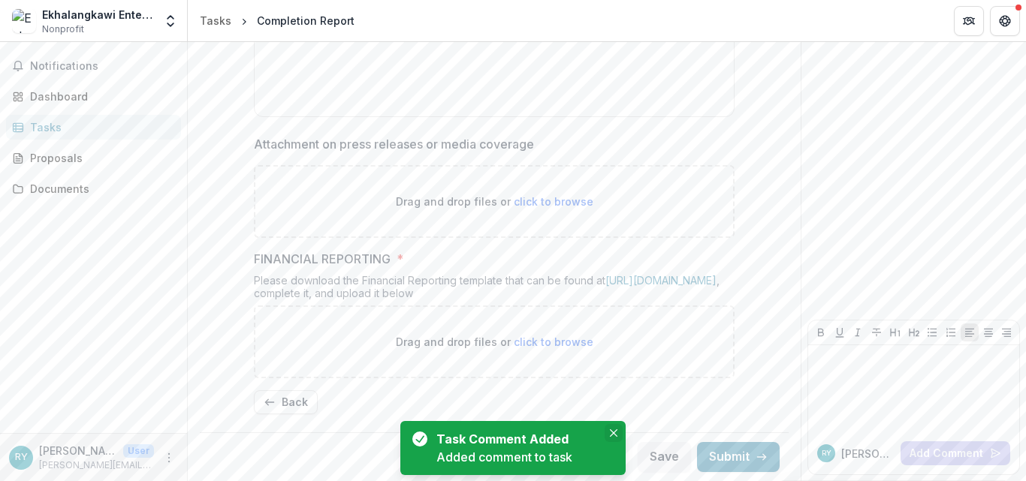
click at [612, 429] on button "Close" at bounding box center [613, 433] width 18 height 18
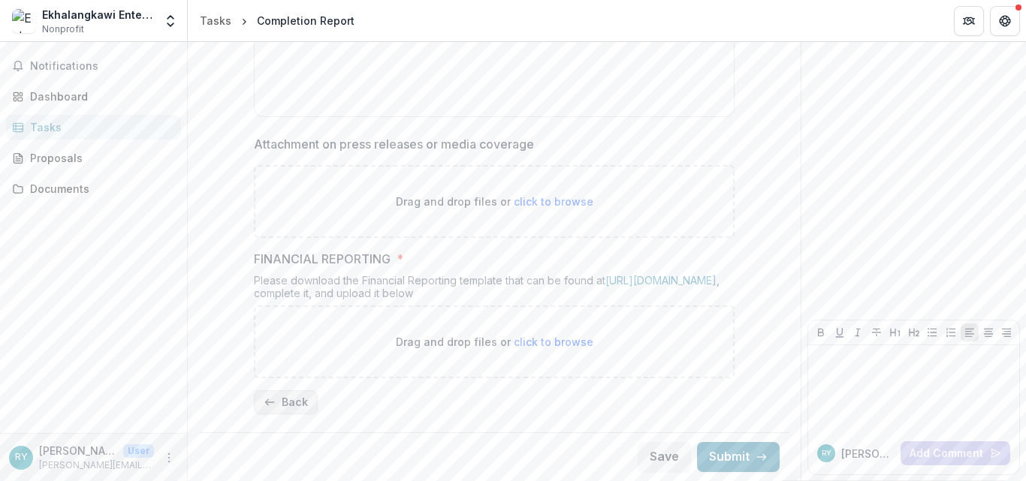
click at [283, 404] on button "Back" at bounding box center [286, 402] width 64 height 24
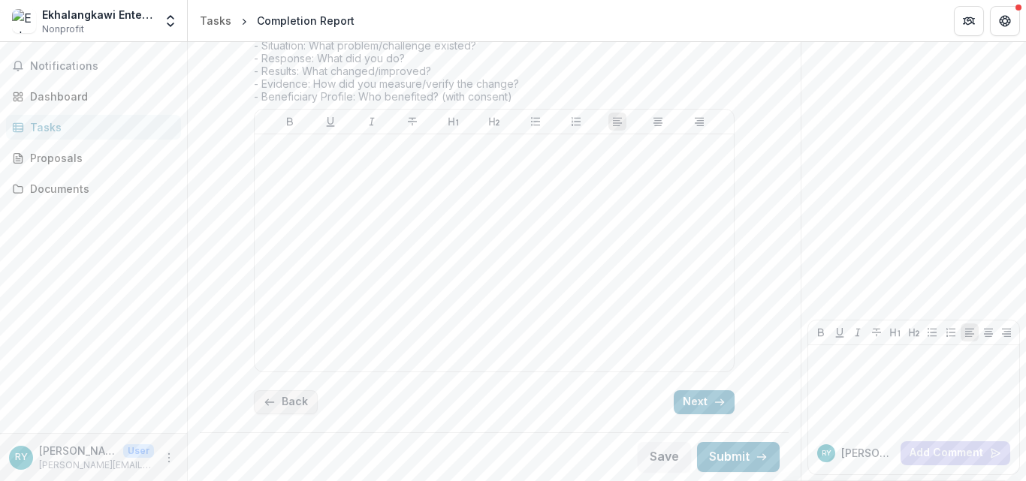
click at [283, 404] on button "Back" at bounding box center [286, 402] width 64 height 24
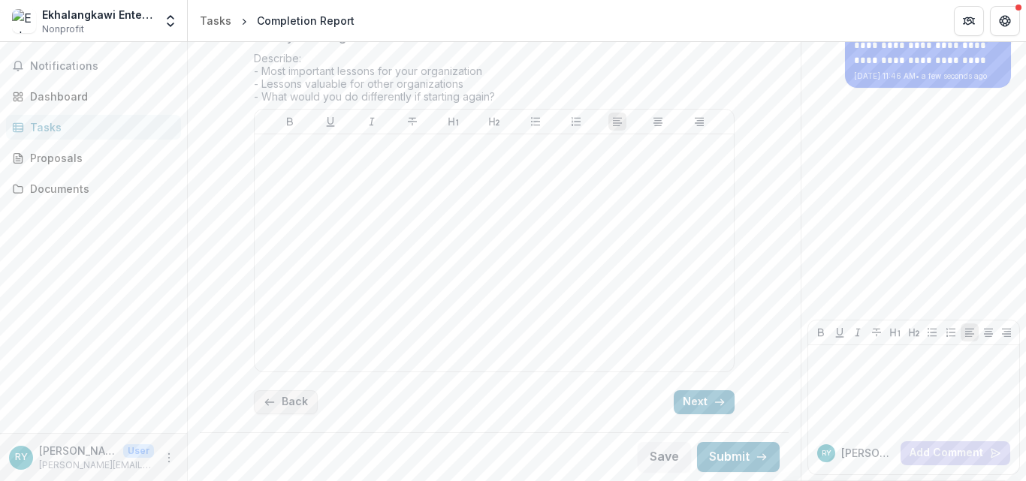
click at [283, 404] on button "Back" at bounding box center [286, 402] width 64 height 24
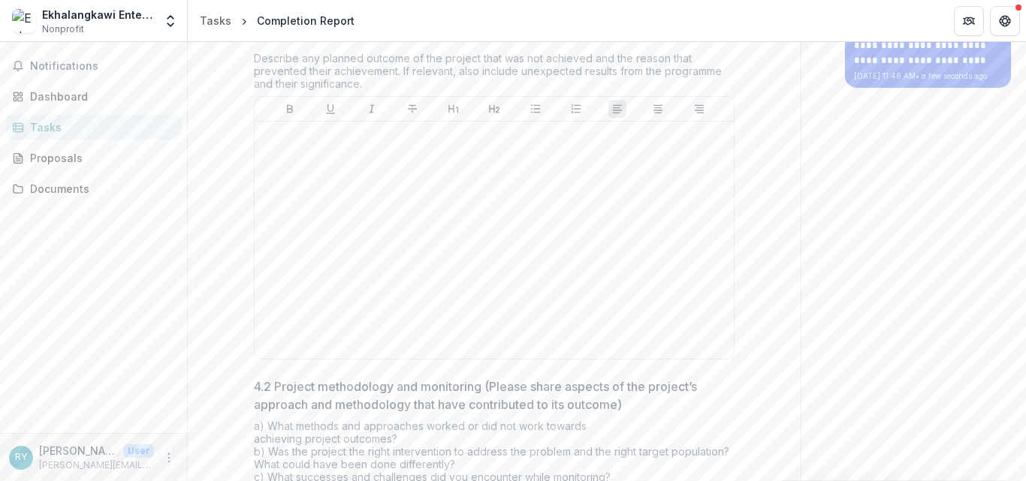
scroll to position [971, 0]
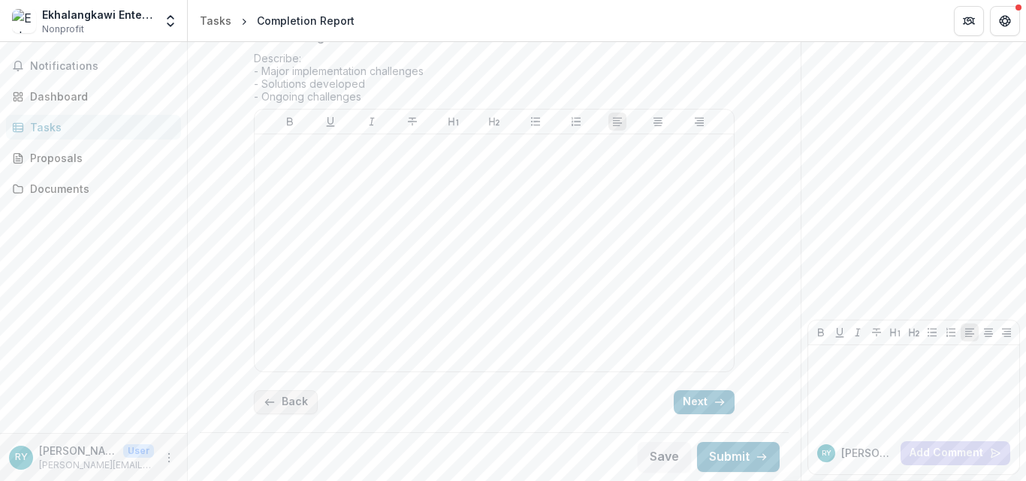
click at [283, 404] on button "Back" at bounding box center [286, 402] width 64 height 24
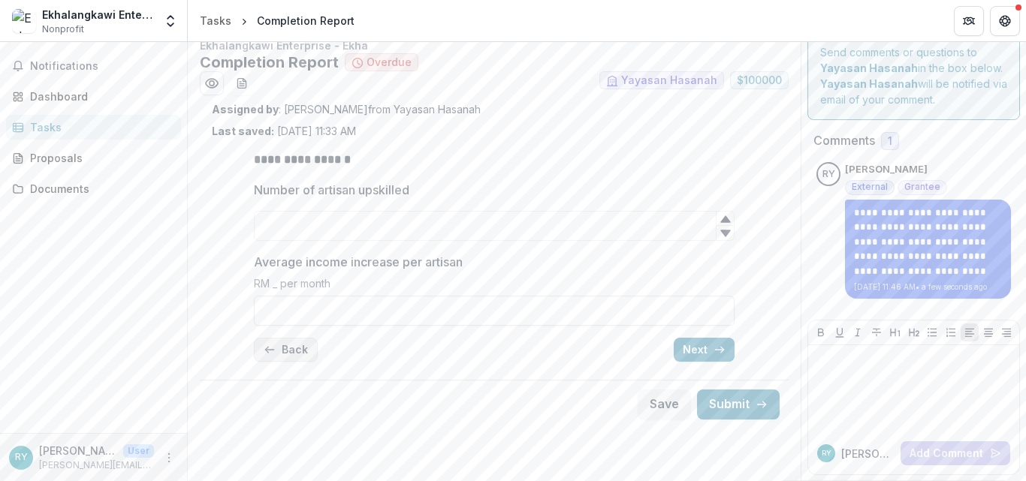
scroll to position [0, 0]
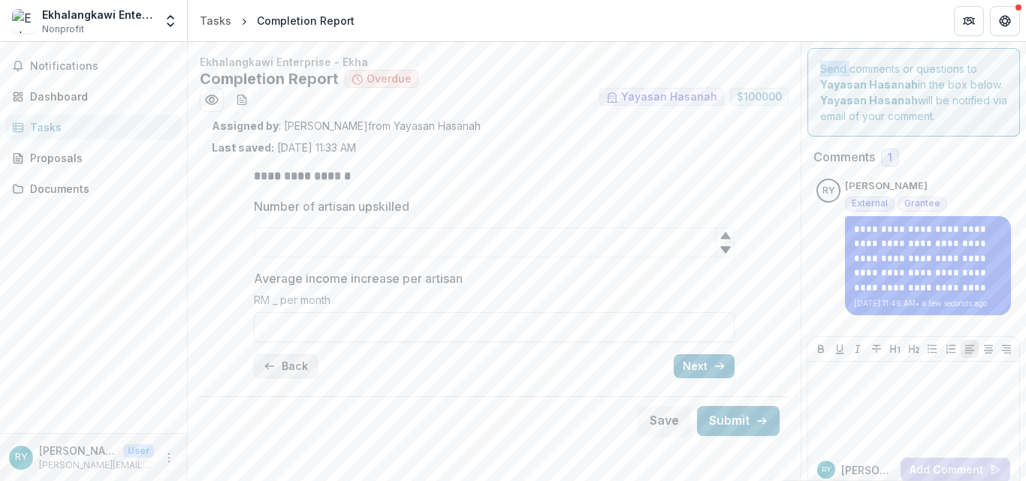
click at [283, 404] on div "Save Submit" at bounding box center [494, 420] width 589 height 49
click at [291, 365] on button "Back" at bounding box center [286, 366] width 64 height 24
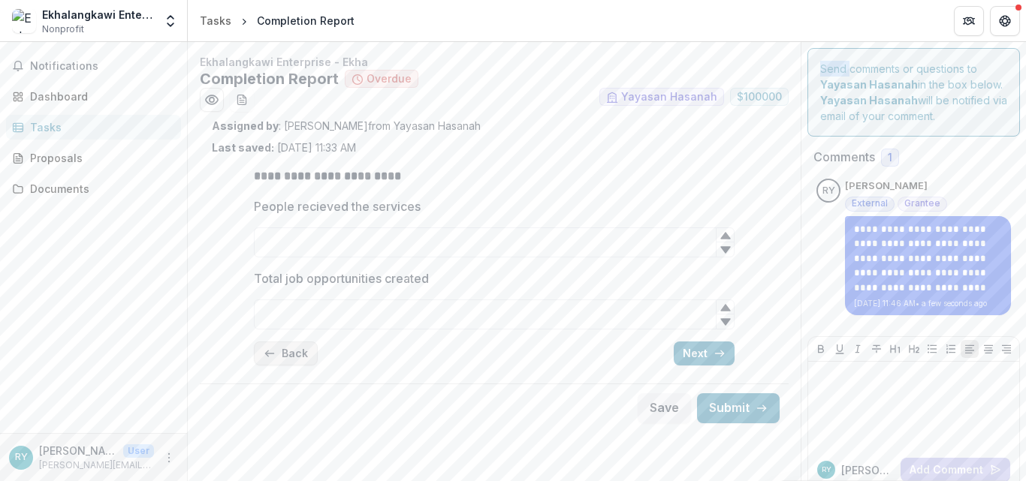
click at [291, 365] on button "Back" at bounding box center [286, 354] width 64 height 24
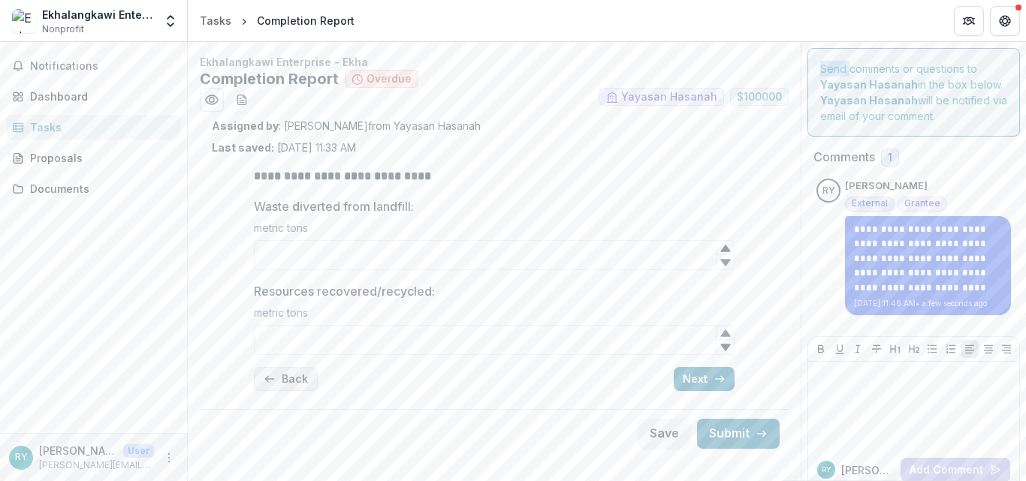
click at [285, 380] on button "Back" at bounding box center [286, 379] width 64 height 24
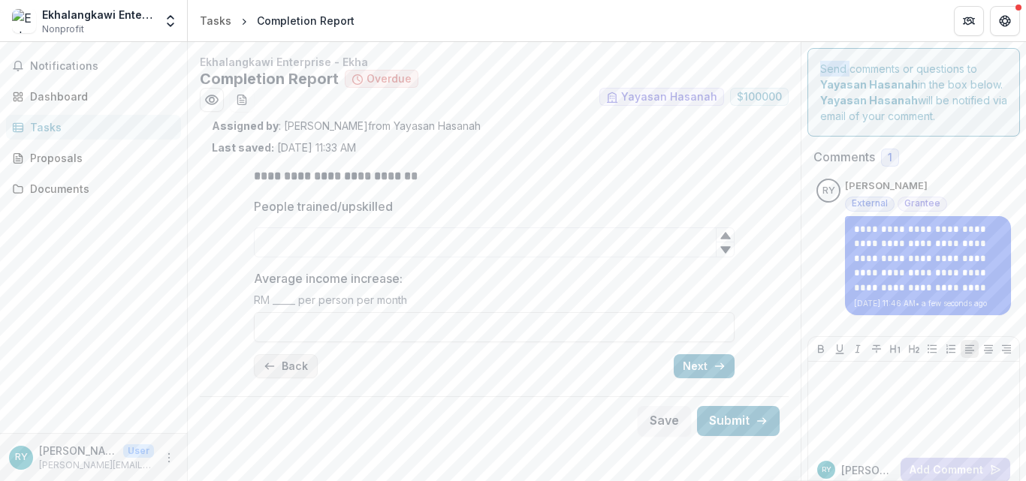
click at [295, 359] on button "Back" at bounding box center [286, 366] width 64 height 24
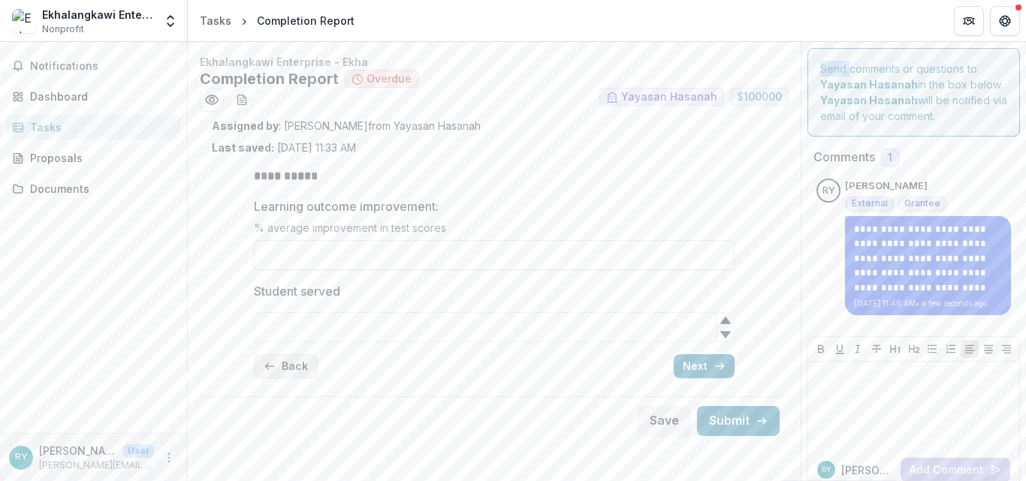
click at [287, 366] on button "Back" at bounding box center [286, 366] width 64 height 24
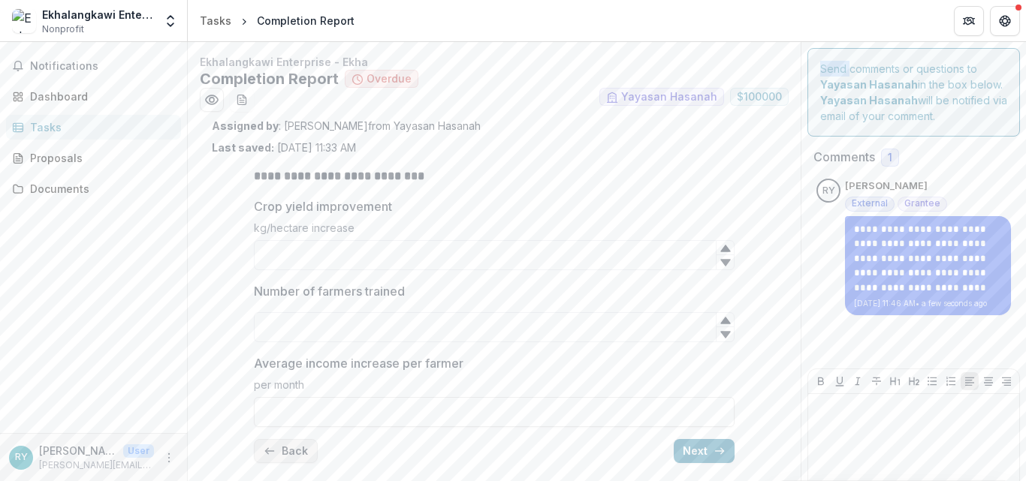
click at [291, 450] on button "Back" at bounding box center [286, 451] width 64 height 24
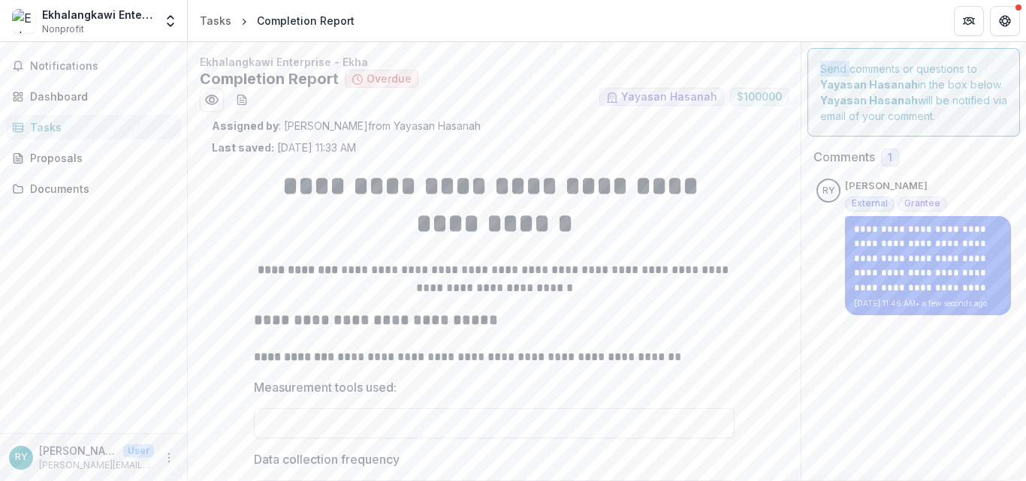
scroll to position [276, 0]
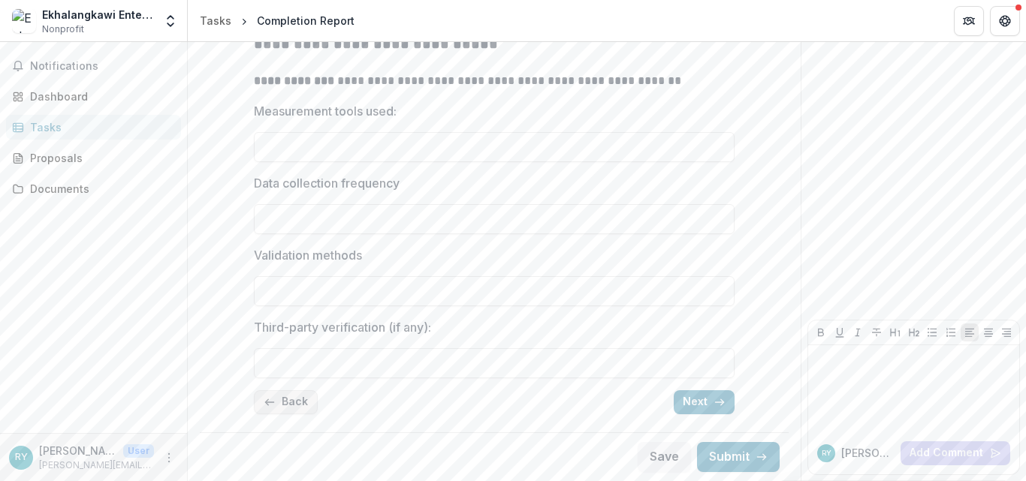
click at [288, 399] on button "Back" at bounding box center [286, 402] width 64 height 24
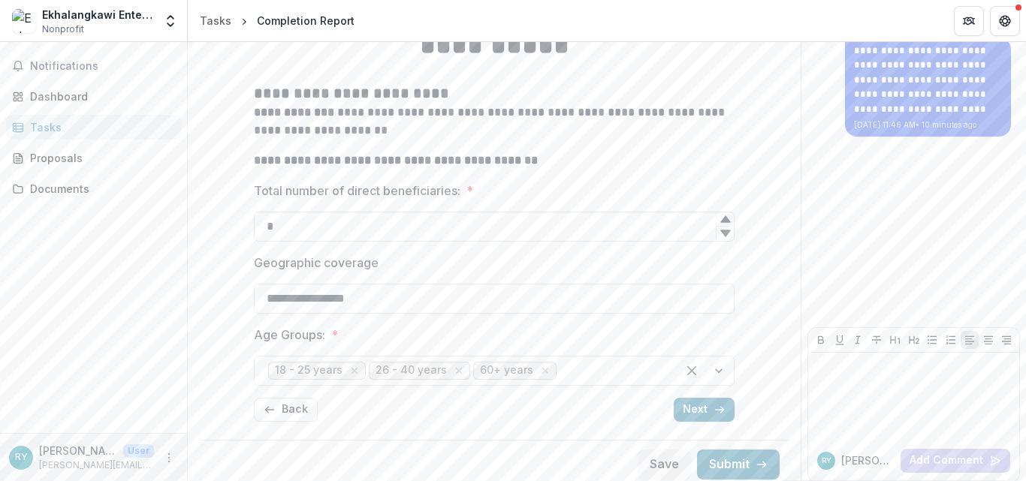
scroll to position [186, 0]
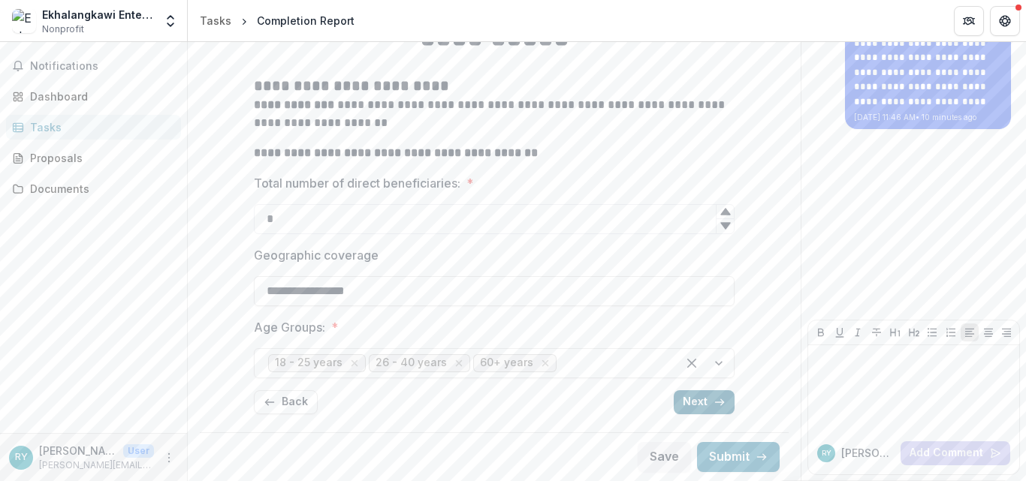
click at [707, 400] on button "Next" at bounding box center [703, 402] width 61 height 24
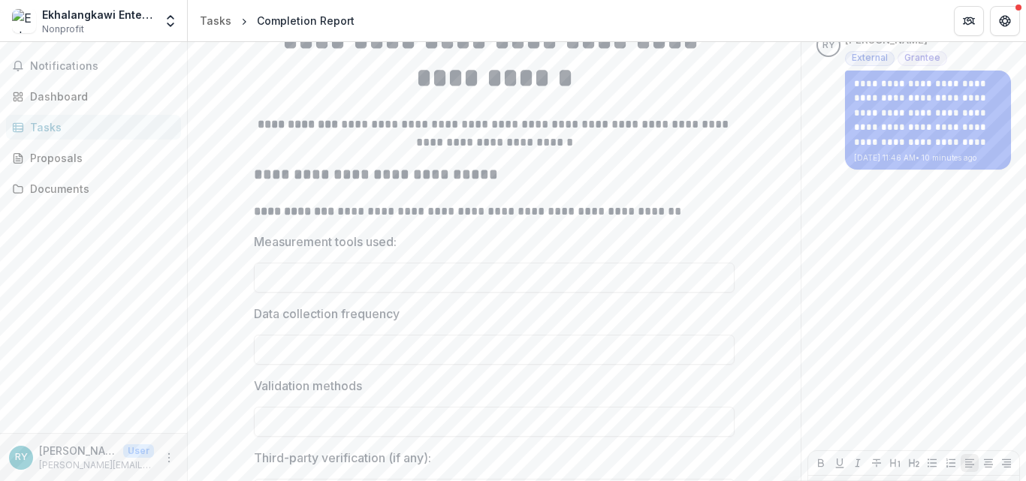
scroll to position [276, 0]
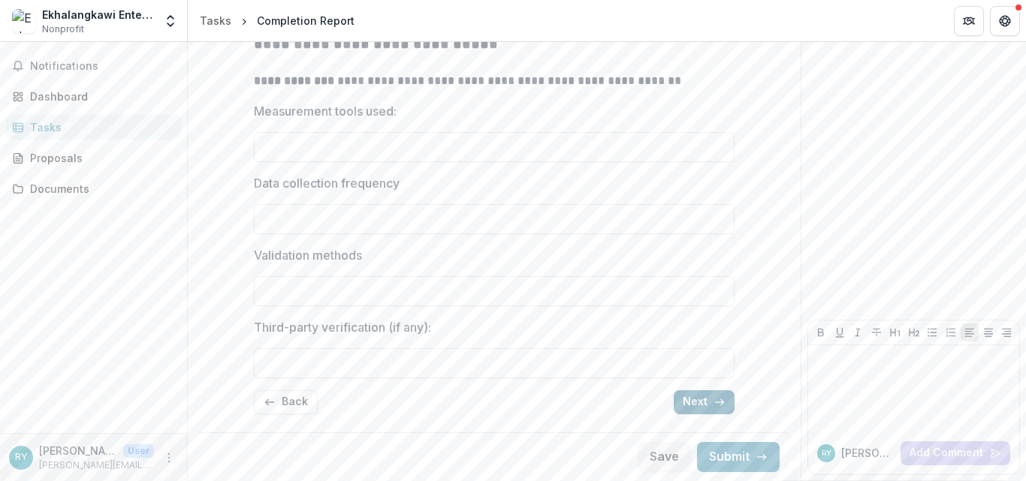
click at [692, 397] on button "Next" at bounding box center [703, 402] width 61 height 24
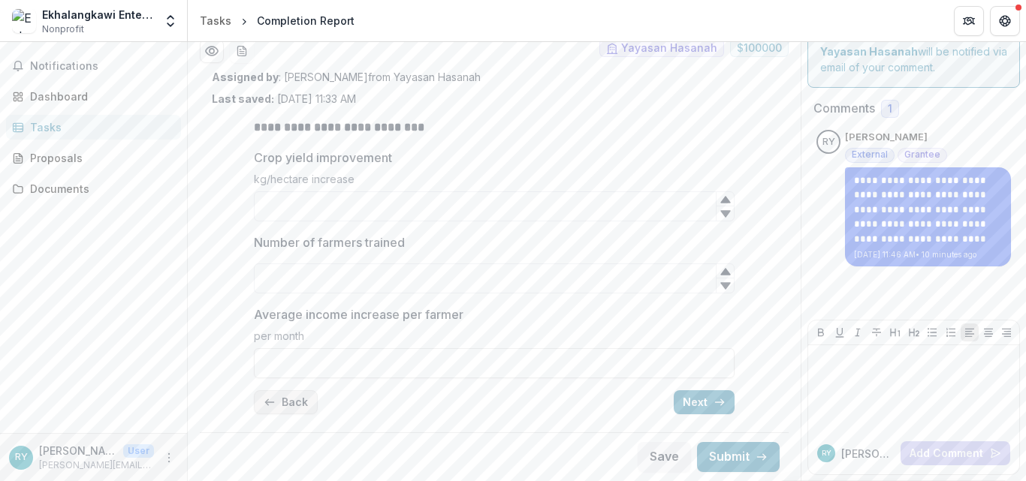
click at [280, 405] on button "Back" at bounding box center [286, 402] width 64 height 24
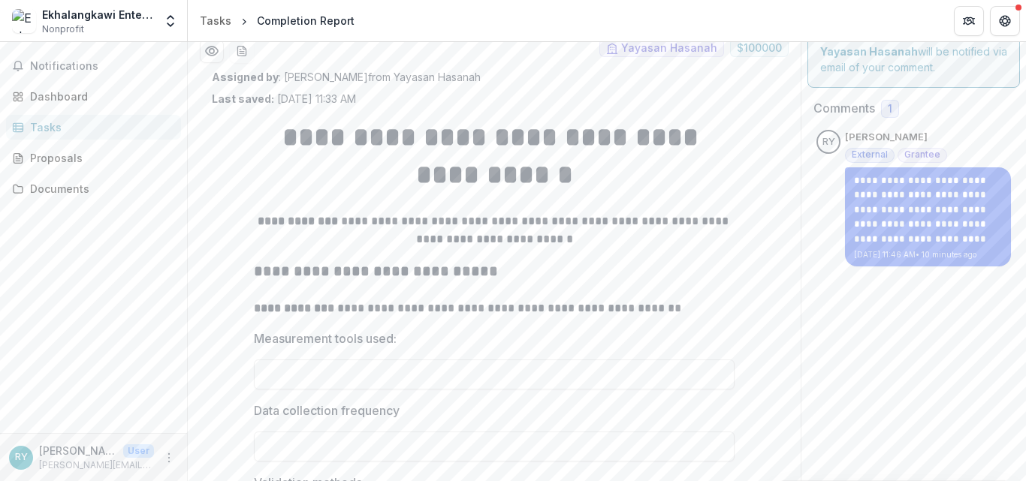
scroll to position [276, 0]
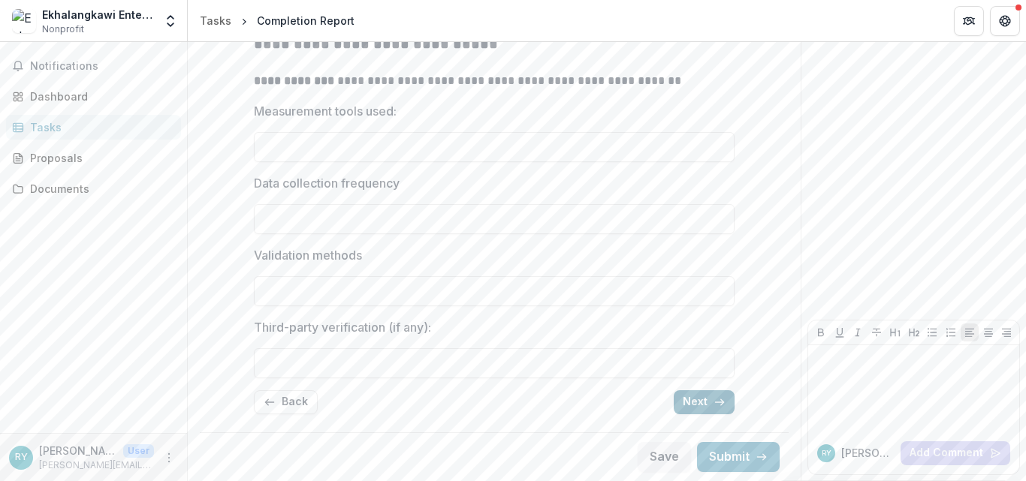
click at [693, 396] on button "Next" at bounding box center [703, 402] width 61 height 24
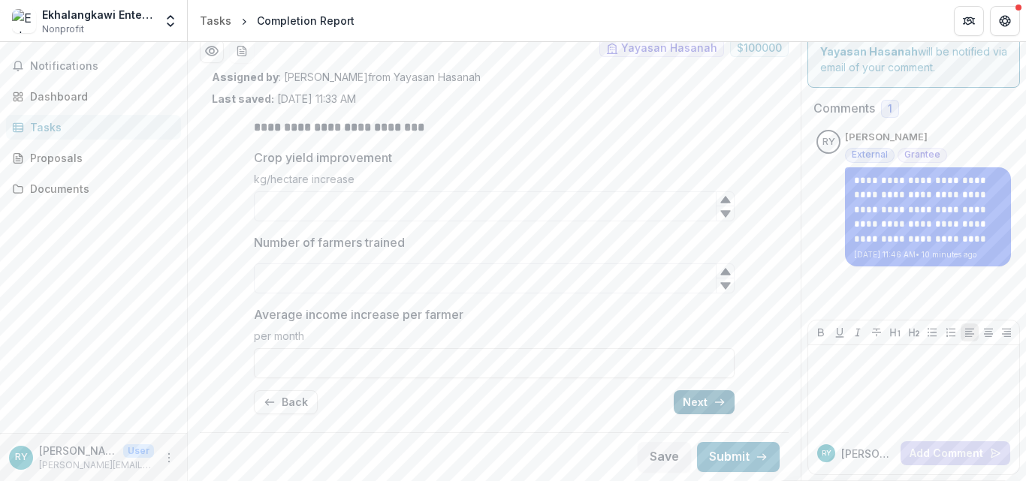
scroll to position [49, 0]
click at [693, 396] on button "Next" at bounding box center [703, 402] width 61 height 24
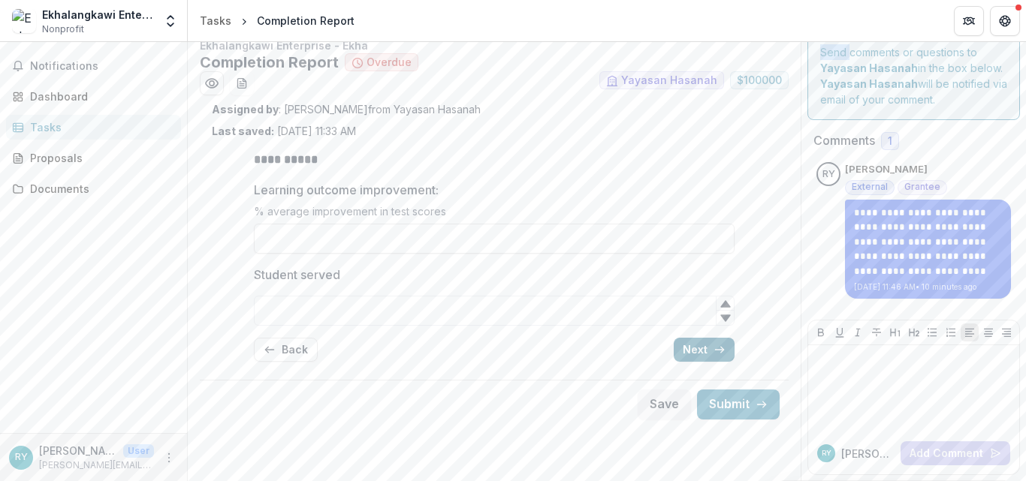
scroll to position [0, 0]
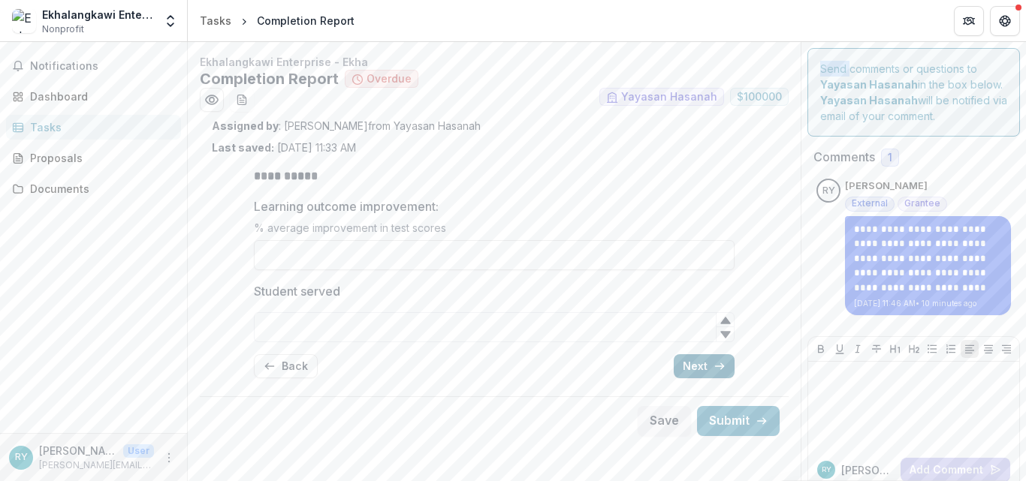
click at [698, 372] on button "Next" at bounding box center [703, 366] width 61 height 24
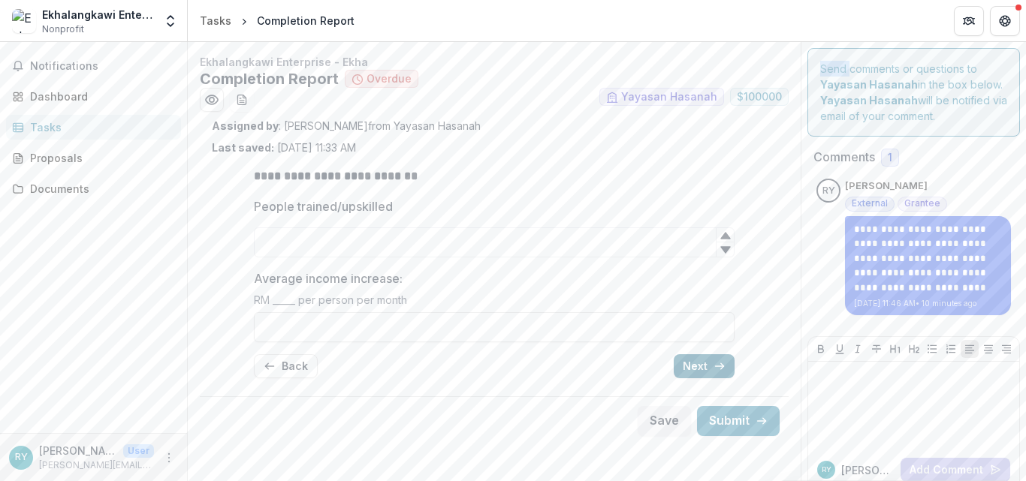
click at [698, 366] on button "Next" at bounding box center [703, 366] width 61 height 24
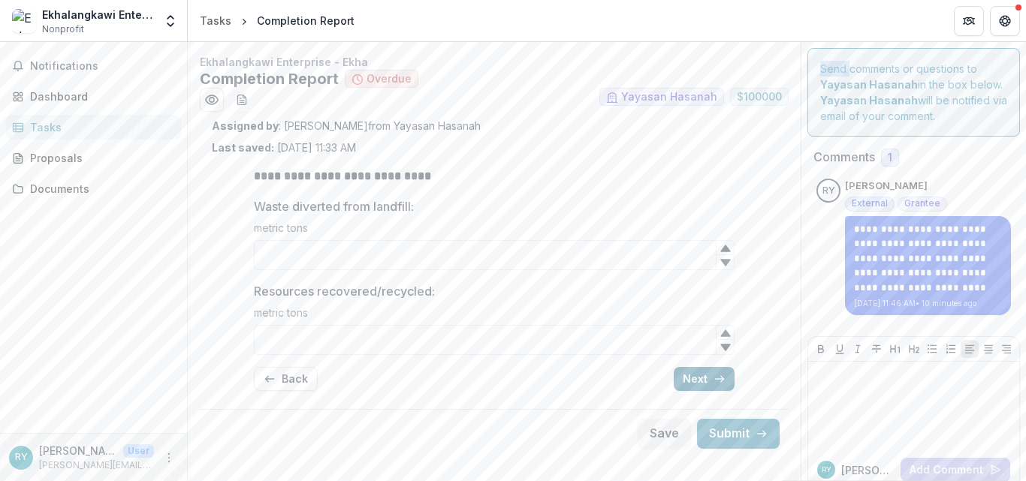
click at [698, 381] on button "Next" at bounding box center [703, 379] width 61 height 24
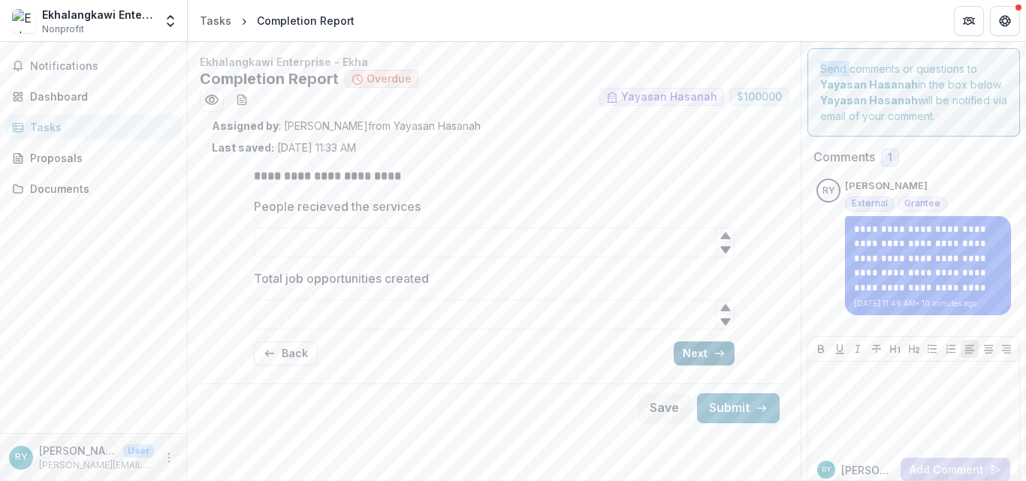
click at [698, 355] on button "Next" at bounding box center [703, 354] width 61 height 24
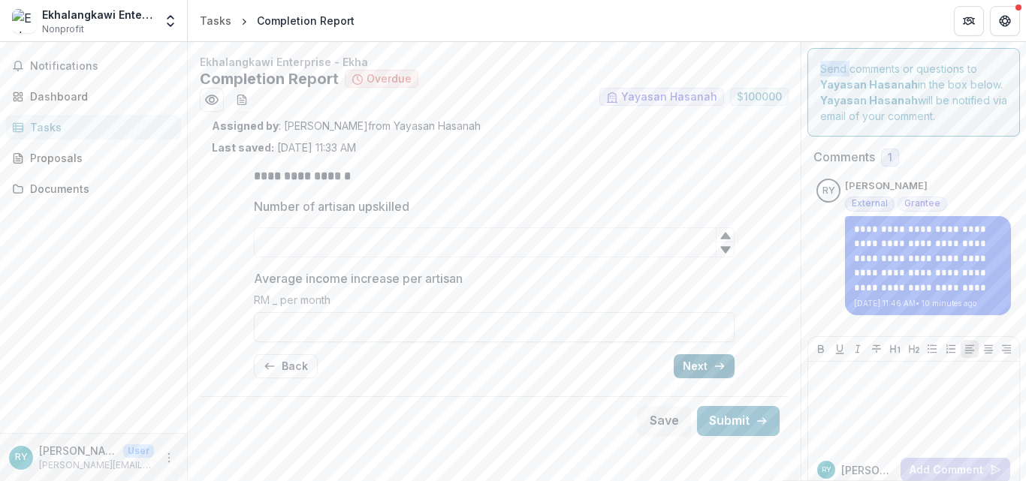
click at [692, 363] on button "Next" at bounding box center [703, 366] width 61 height 24
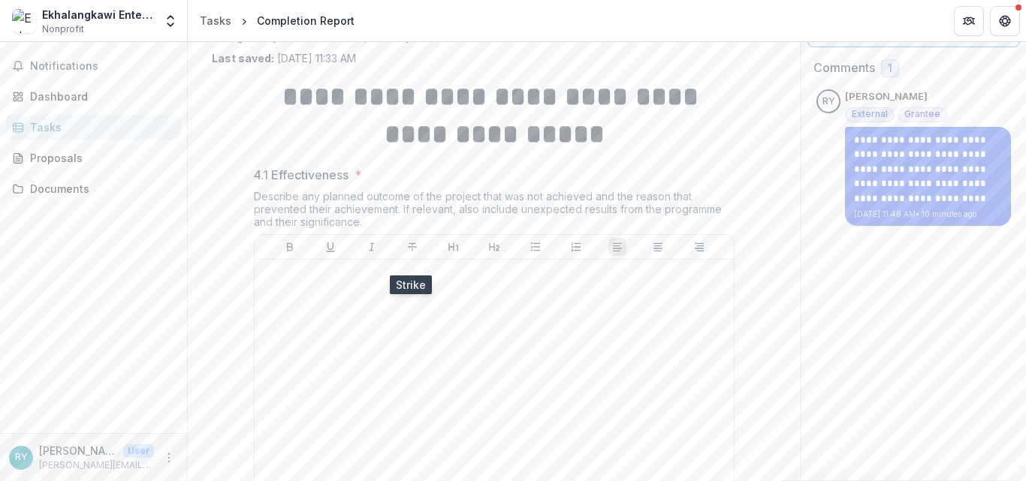
scroll to position [71, 0]
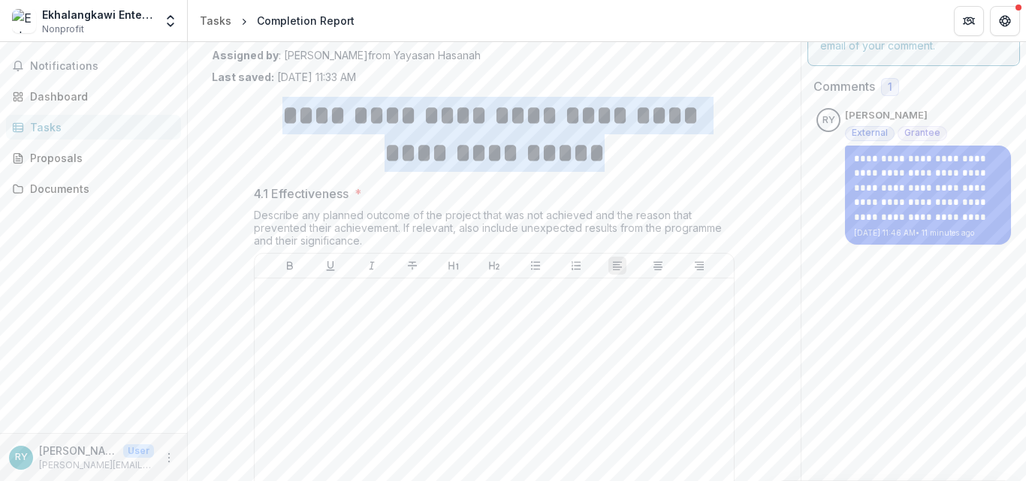
drag, startPoint x: 567, startPoint y: 134, endPoint x: 712, endPoint y: 145, distance: 145.3
click at [712, 145] on h1 "**********" at bounding box center [494, 135] width 481 height 76
copy strong "**********"
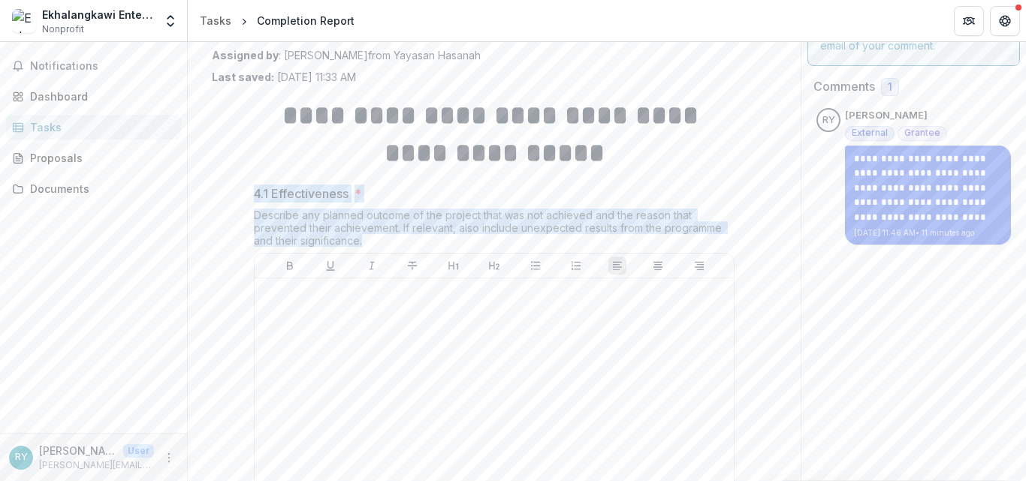
drag, startPoint x: 251, startPoint y: 192, endPoint x: 370, endPoint y: 236, distance: 127.1
copy div "4.1 Effectiveness * Describe any planned outcome of the project that was not ac…"
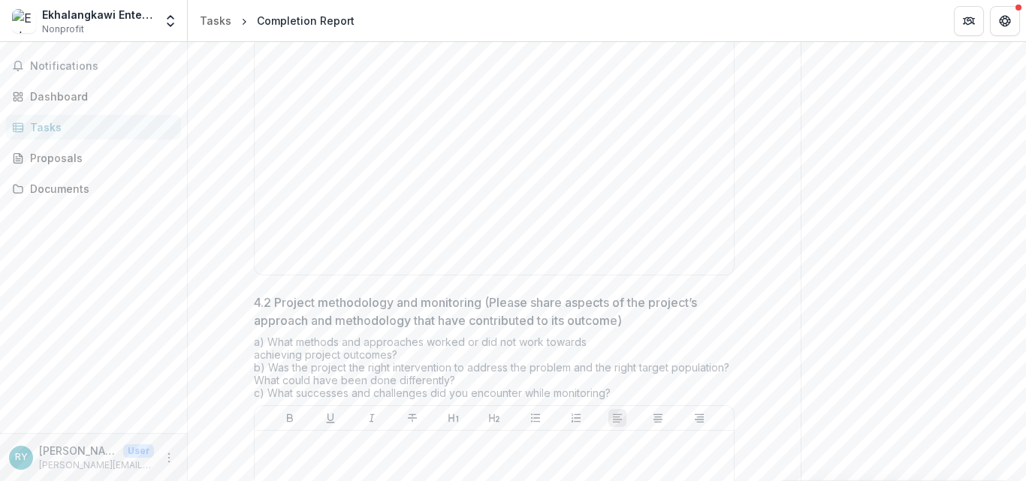
scroll to position [341, 0]
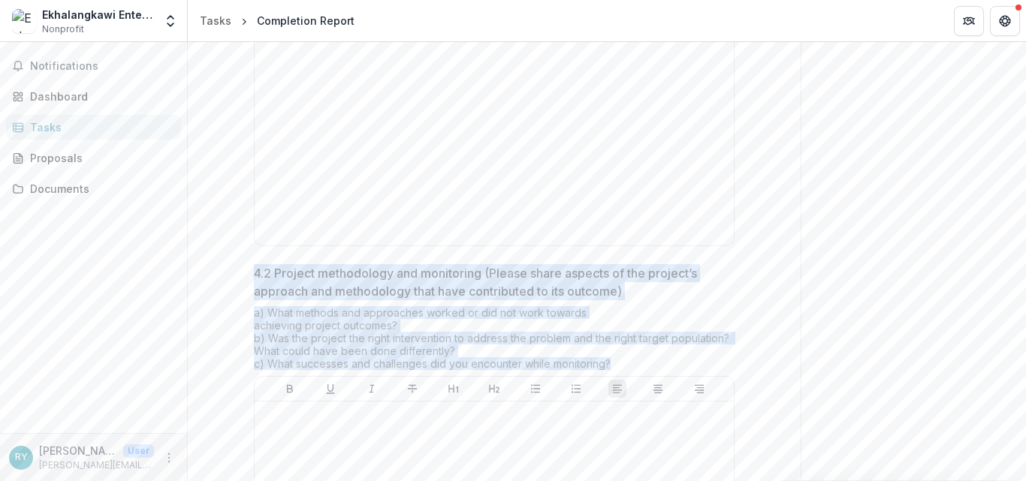
drag, startPoint x: 254, startPoint y: 272, endPoint x: 621, endPoint y: 360, distance: 377.7
click at [621, 360] on div "4.2 Project methodology and monitoring (Please share aspects of the project’s a…" at bounding box center [494, 454] width 481 height 381
copy div "4.2 Project methodology and monitoring (Please share aspects of the project’s a…"
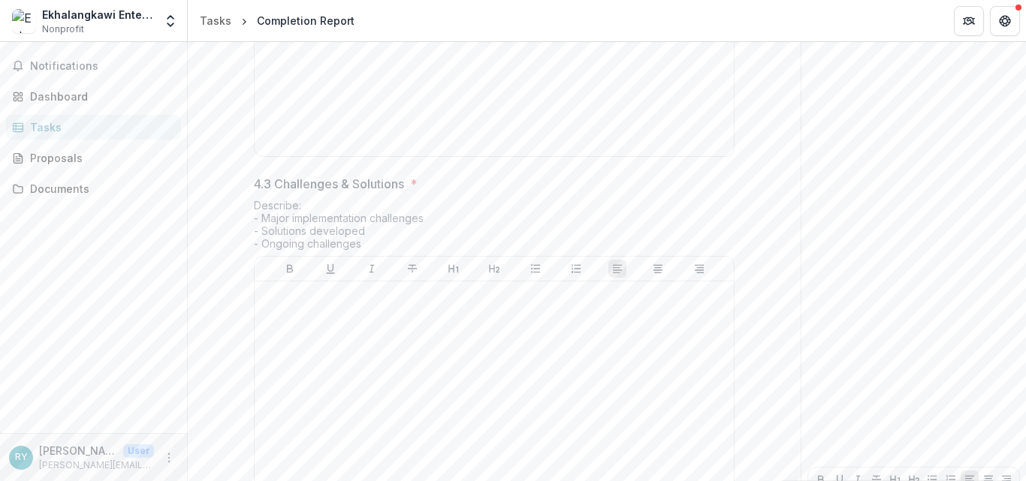
scroll to position [826, 0]
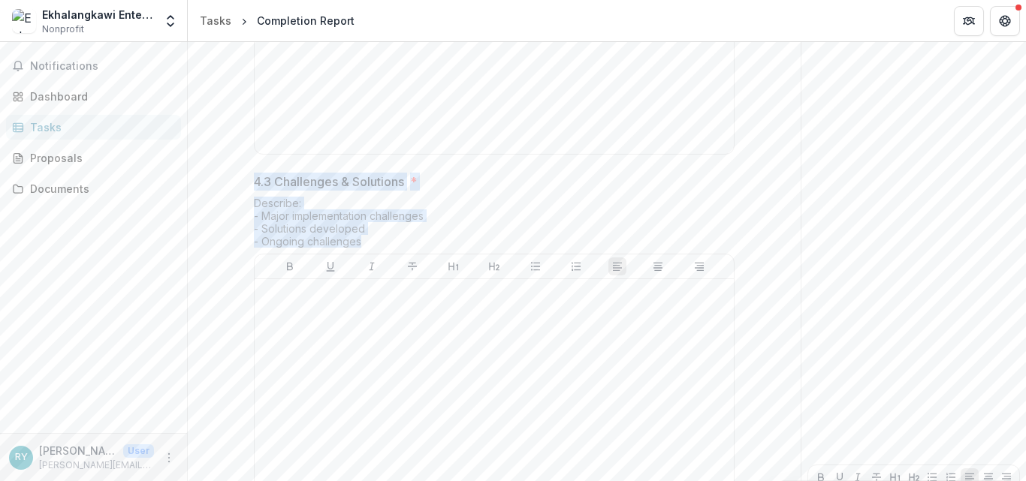
drag, startPoint x: 253, startPoint y: 183, endPoint x: 393, endPoint y: 249, distance: 154.9
click at [393, 249] on div "4.3 Challenges & Solutions * Describe: - Major implementation challenges - Solu…" at bounding box center [494, 348] width 481 height 351
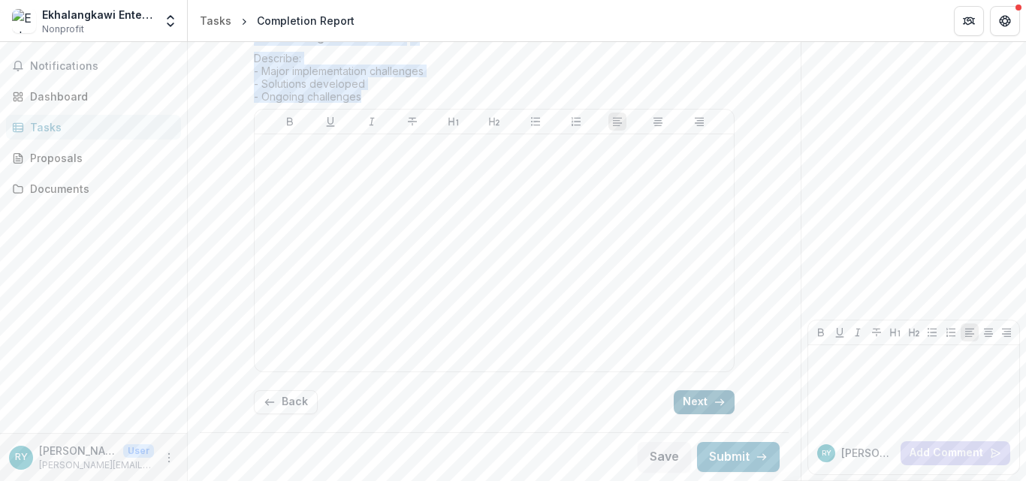
click at [684, 404] on button "Next" at bounding box center [703, 402] width 61 height 24
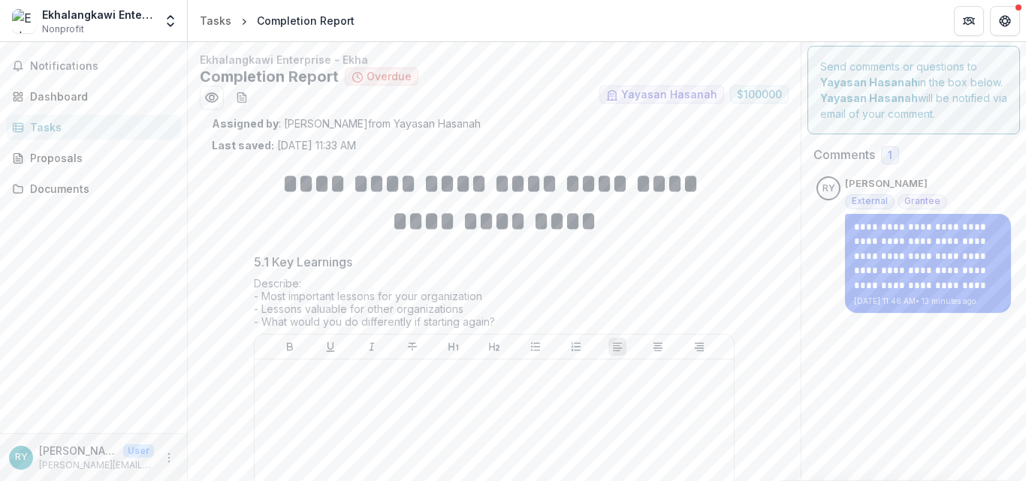
scroll to position [2, 0]
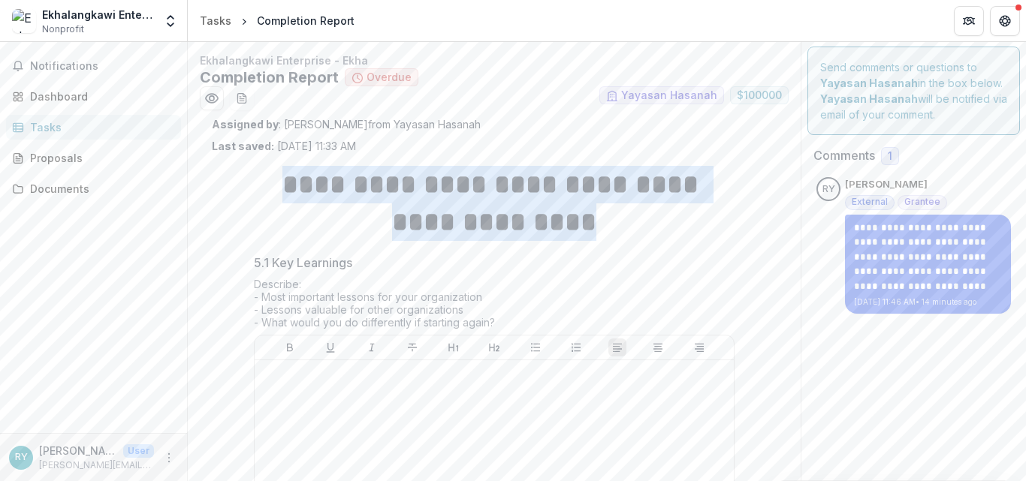
drag, startPoint x: 267, startPoint y: 191, endPoint x: 645, endPoint y: 221, distance: 378.9
click at [645, 221] on h1 "**********" at bounding box center [494, 204] width 481 height 76
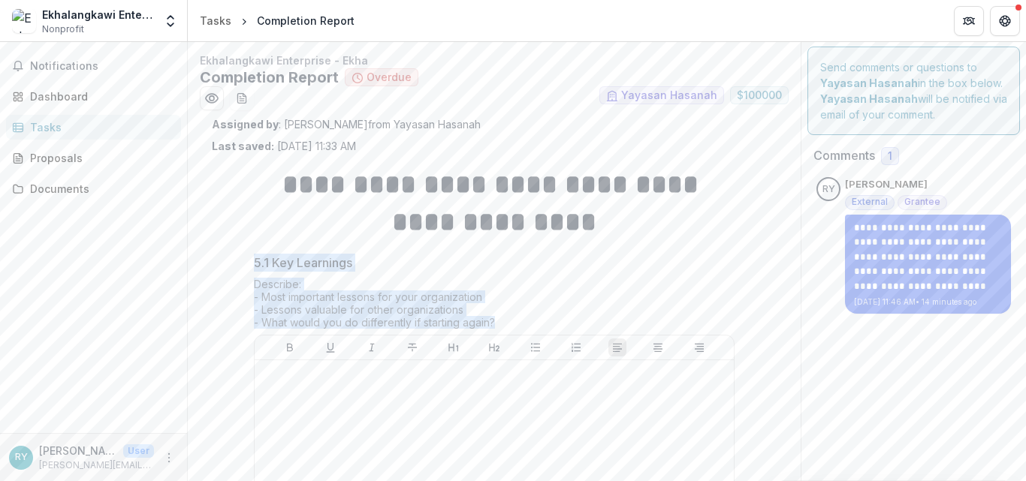
drag, startPoint x: 252, startPoint y: 262, endPoint x: 494, endPoint y: 325, distance: 250.6
click at [494, 325] on div "5.1 Key Learnings Describe: - Most important lessons for your organization - Le…" at bounding box center [494, 429] width 481 height 351
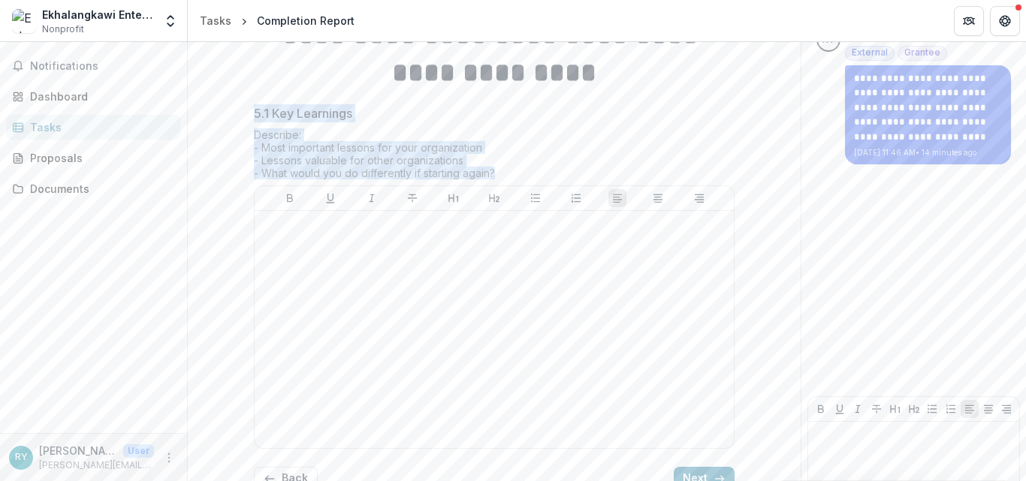
scroll to position [227, 0]
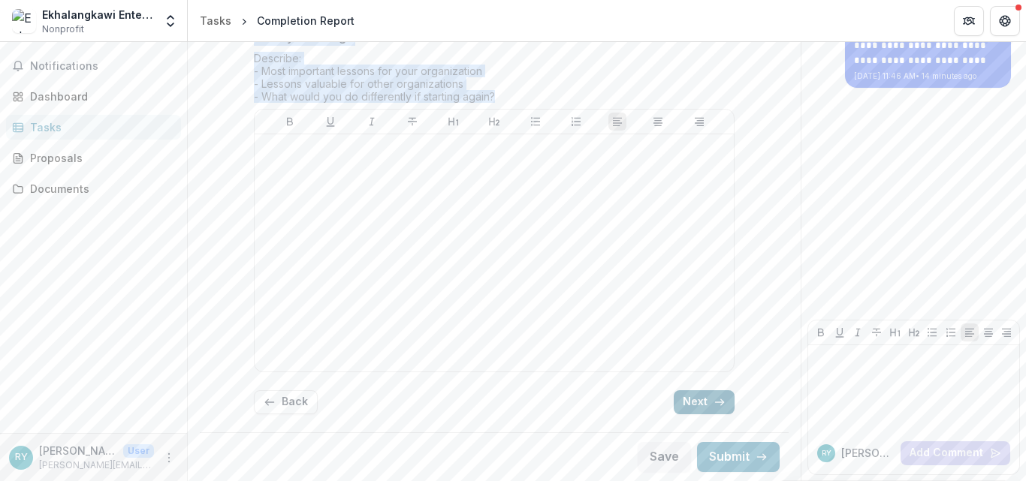
click at [700, 408] on button "Next" at bounding box center [703, 402] width 61 height 24
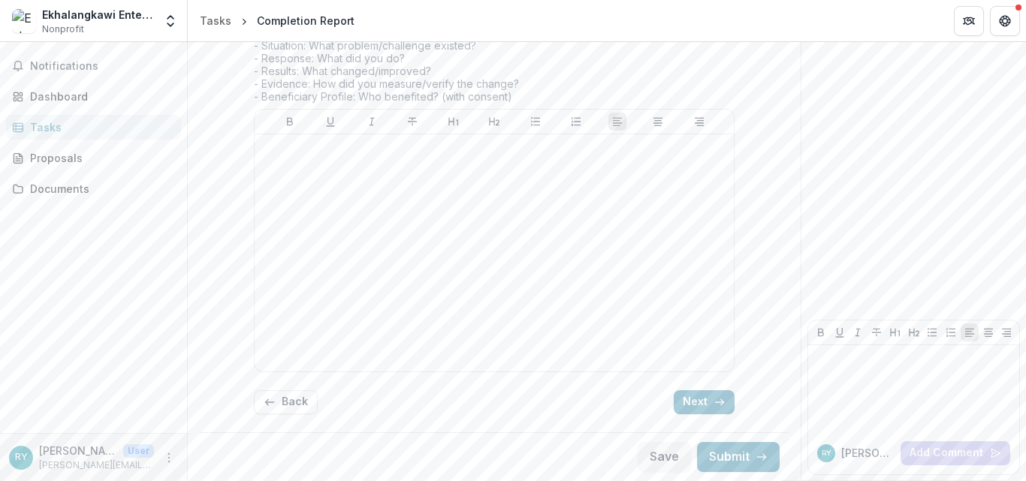
scroll to position [76, 0]
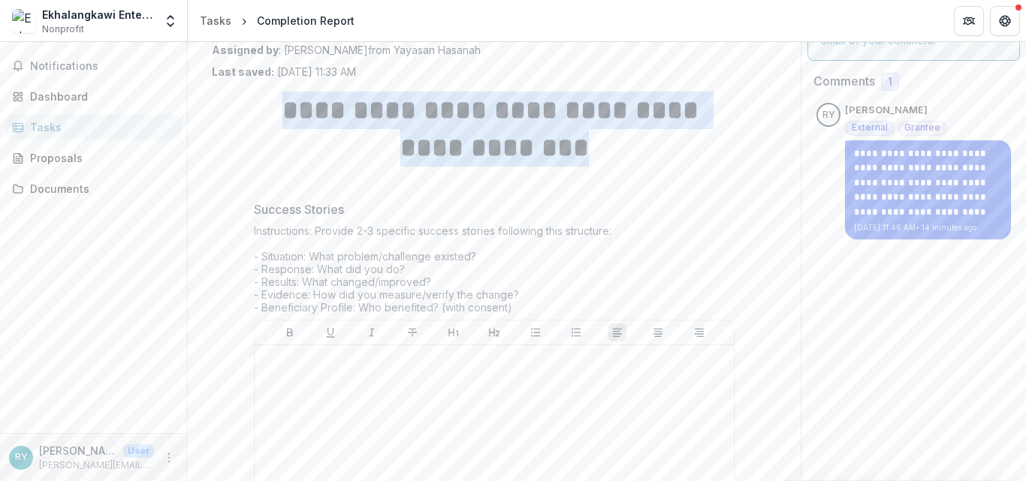
drag, startPoint x: 268, startPoint y: 110, endPoint x: 631, endPoint y: 150, distance: 365.6
click at [631, 150] on h1 "**********" at bounding box center [494, 130] width 481 height 76
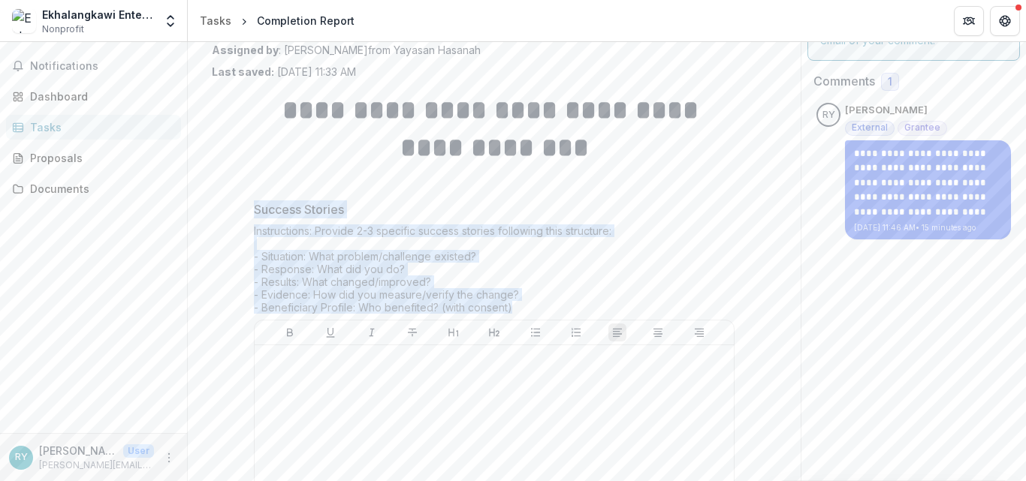
drag, startPoint x: 253, startPoint y: 203, endPoint x: 523, endPoint y: 304, distance: 288.7
click at [523, 304] on div "Success Stories Instructions: Provide 2-3 specific success stories following th…" at bounding box center [494, 394] width 481 height 389
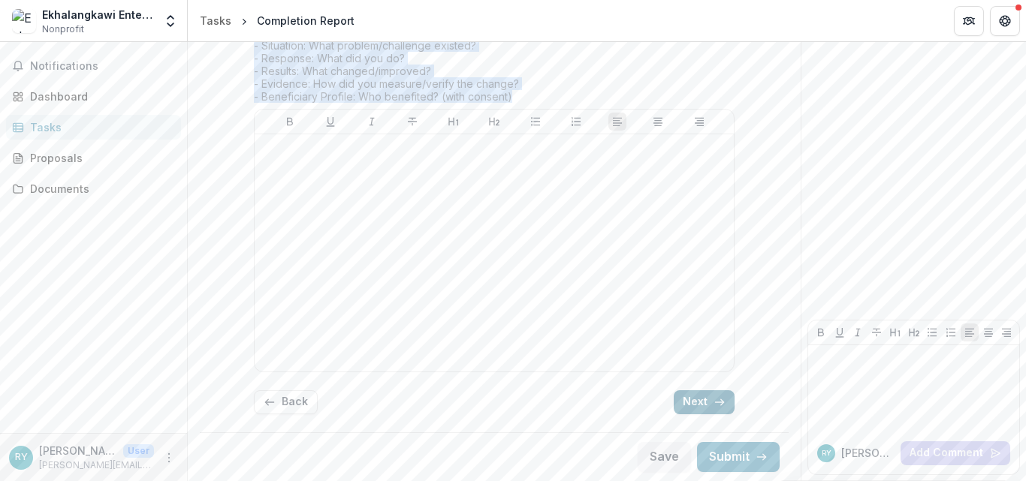
click at [699, 408] on button "Next" at bounding box center [703, 402] width 61 height 24
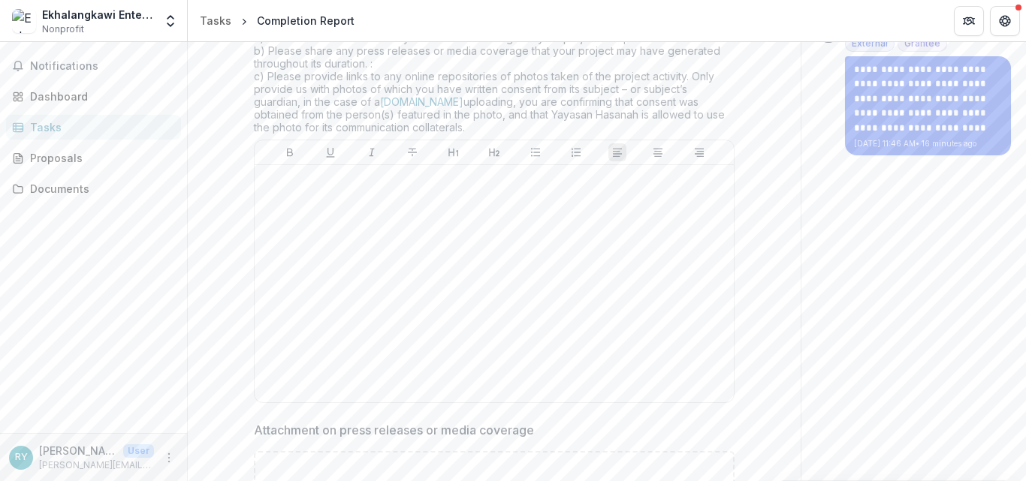
scroll to position [0, 0]
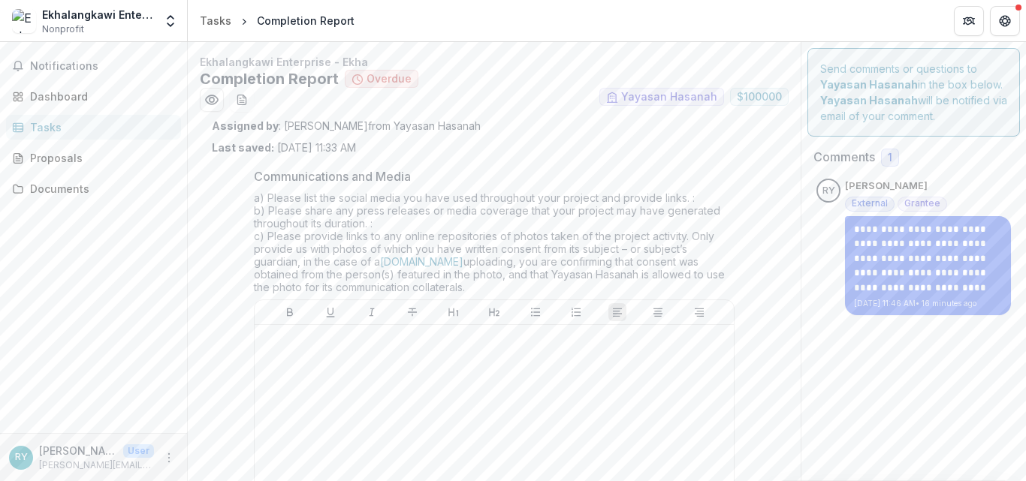
drag, startPoint x: 252, startPoint y: 177, endPoint x: 401, endPoint y: 297, distance: 191.2
click at [401, 297] on div "Communications and Media a) Please list the social media you have used througho…" at bounding box center [494, 368] width 481 height 402
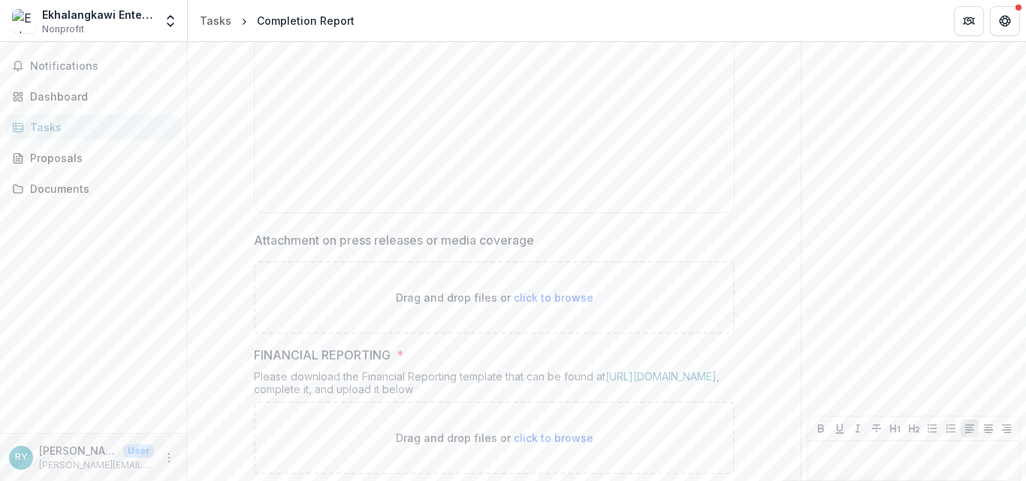
scroll to position [459, 0]
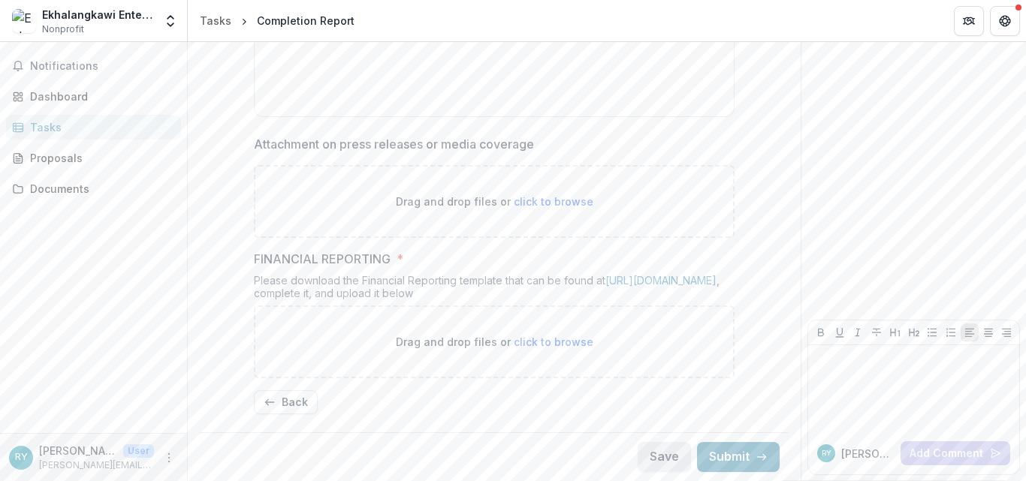
click at [656, 451] on button "Save" at bounding box center [663, 457] width 53 height 30
click at [303, 409] on button "Back" at bounding box center [286, 402] width 64 height 24
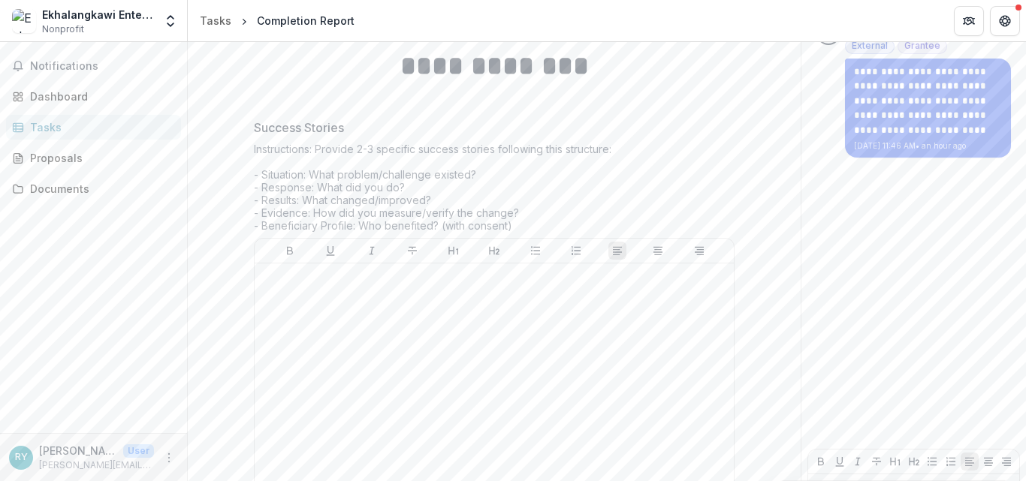
scroll to position [287, 0]
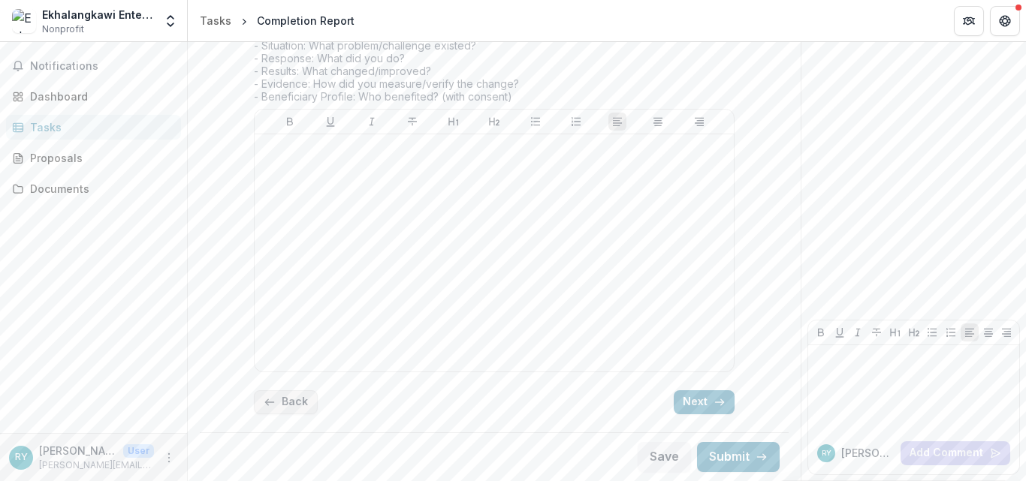
click at [282, 402] on button "Back" at bounding box center [286, 402] width 64 height 24
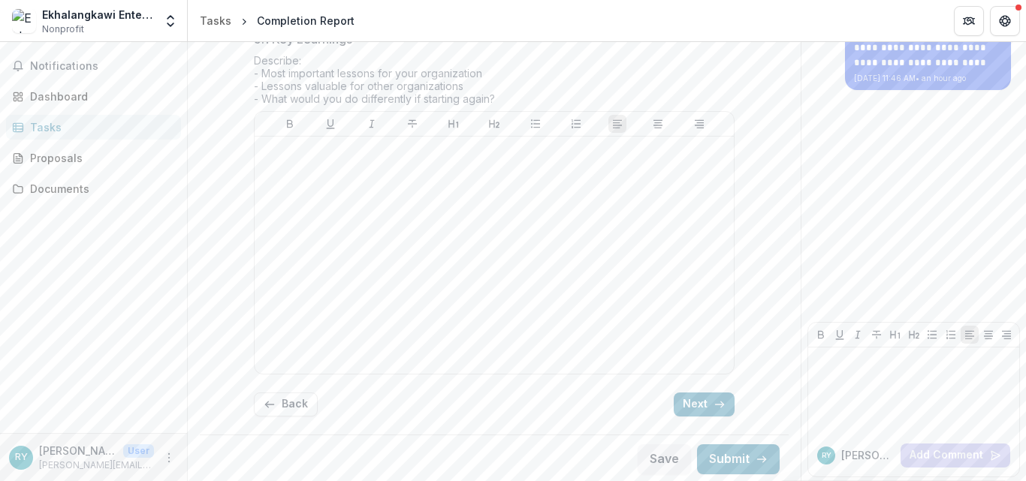
scroll to position [227, 0]
click at [652, 457] on button "Save" at bounding box center [663, 457] width 53 height 30
